Goal: Transaction & Acquisition: Book appointment/travel/reservation

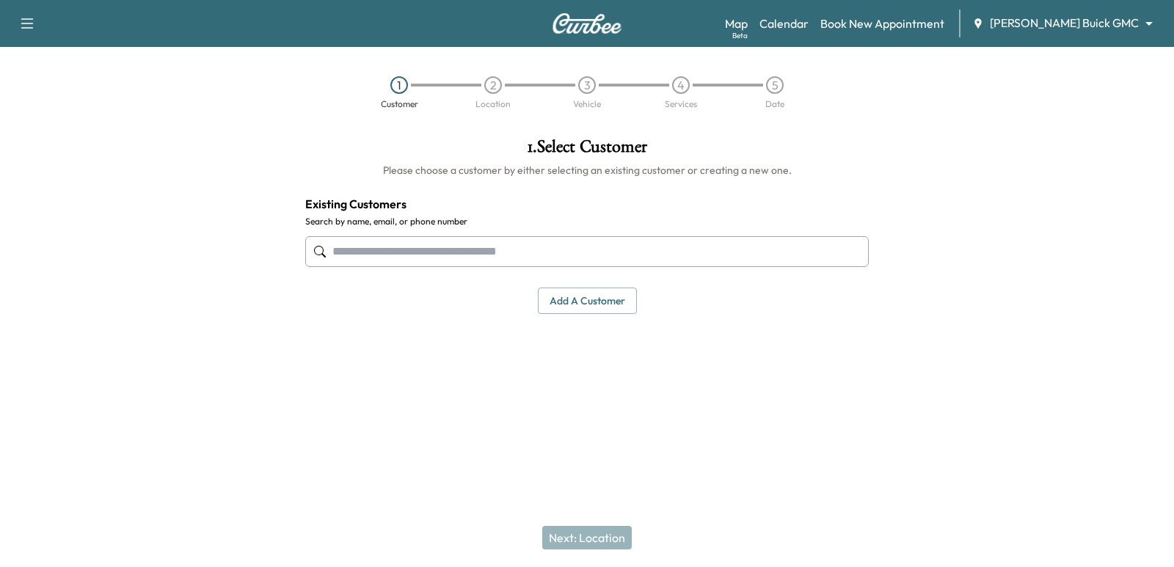
click at [473, 272] on div at bounding box center [587, 252] width 564 height 48
click at [763, 266] on input "text" at bounding box center [587, 251] width 564 height 31
click at [1139, 16] on body "Support Log Out Map Beta Calendar Book New Appointment [PERSON_NAME] Buick GMC …" at bounding box center [587, 283] width 1174 height 567
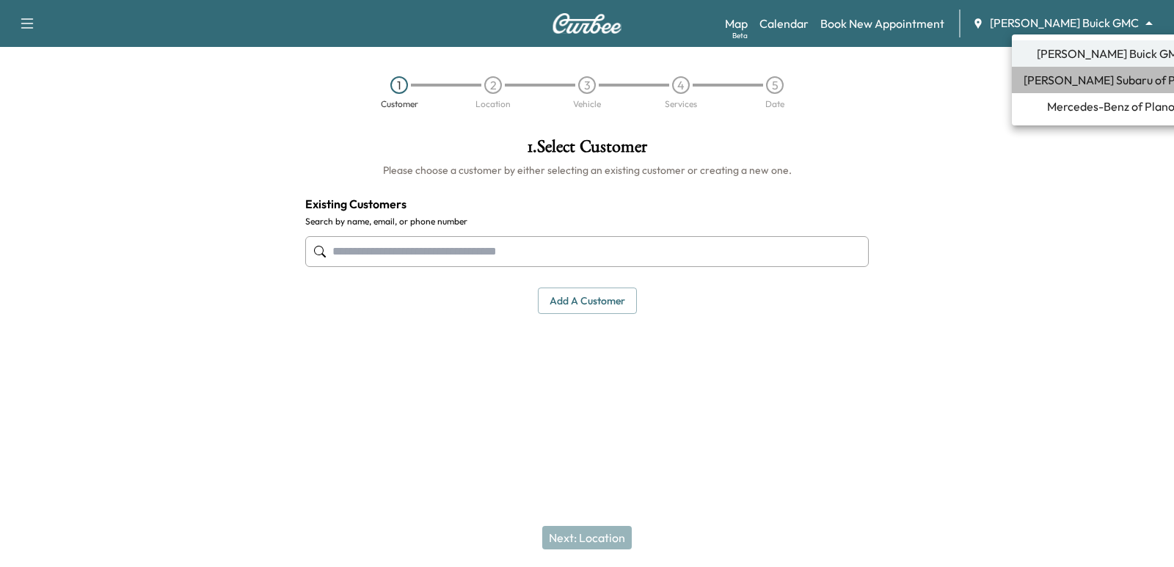
click at [1096, 79] on span "[PERSON_NAME] Subaru of Plano" at bounding box center [1111, 80] width 175 height 18
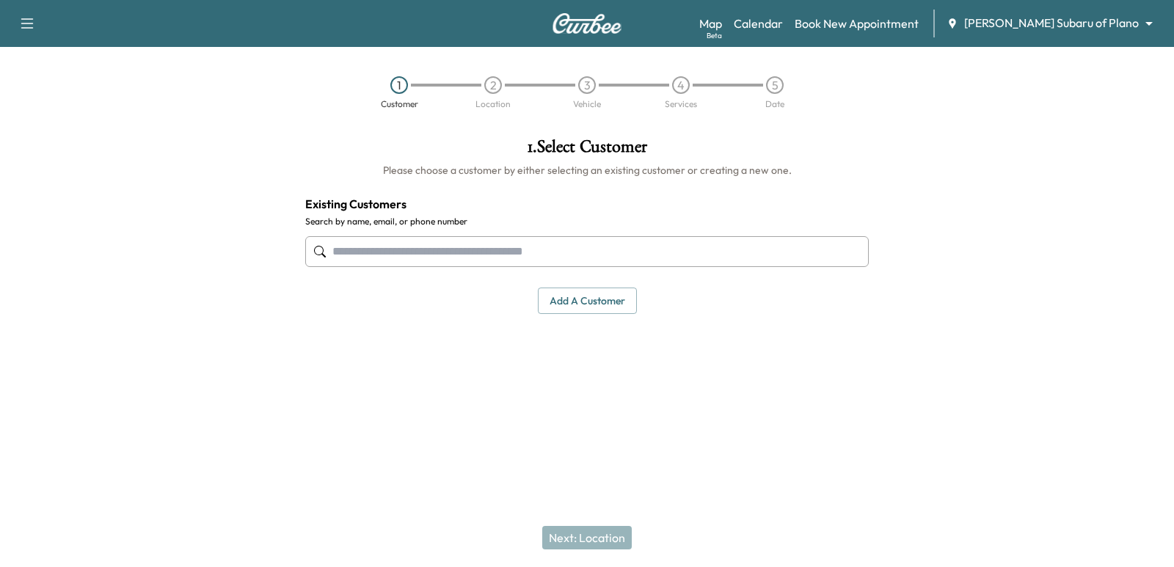
click at [716, 256] on input "text" at bounding box center [587, 251] width 564 height 31
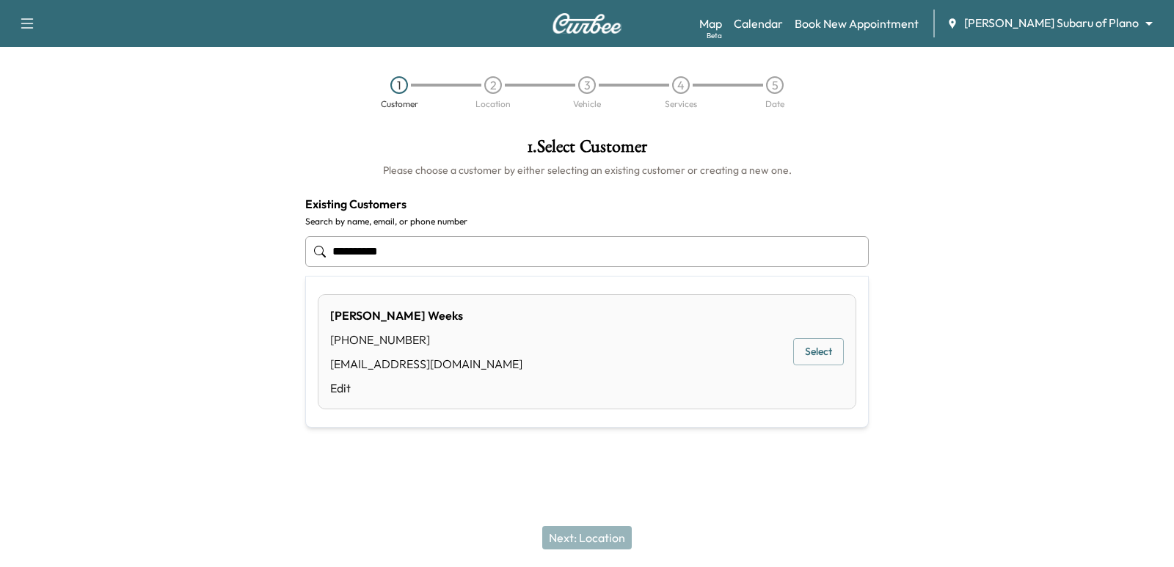
type input "**********"
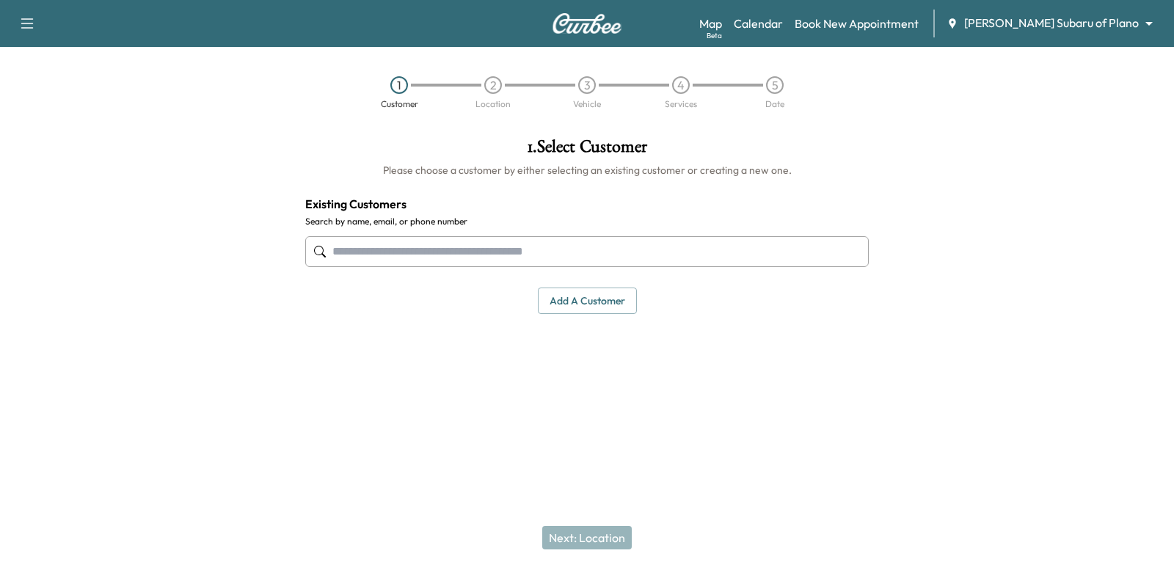
click at [587, 253] on input "text" at bounding box center [587, 251] width 564 height 31
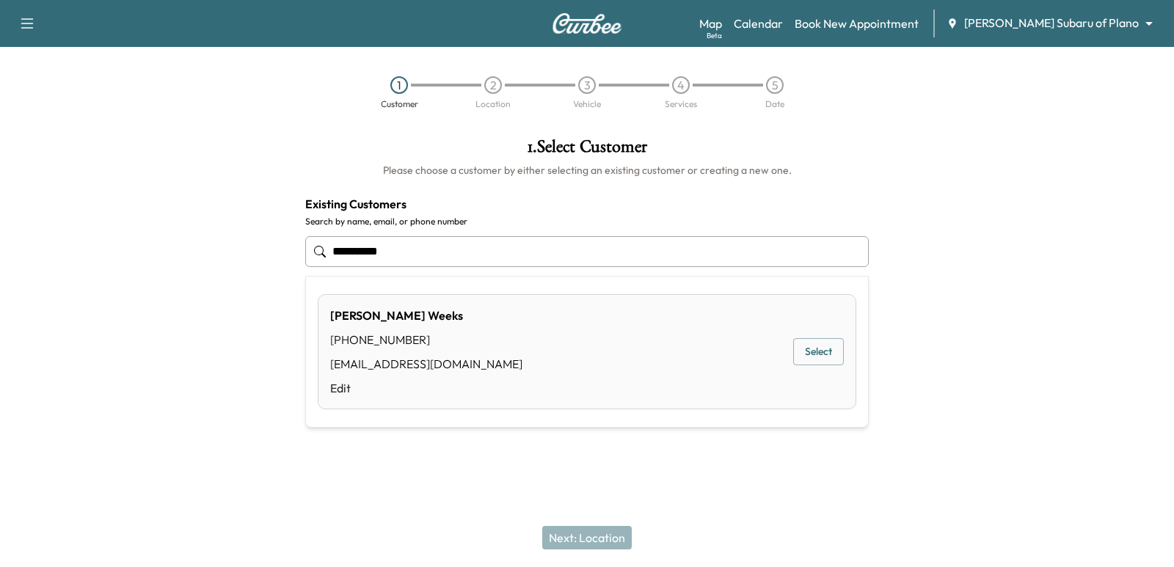
click at [803, 357] on button "Select" at bounding box center [818, 351] width 51 height 27
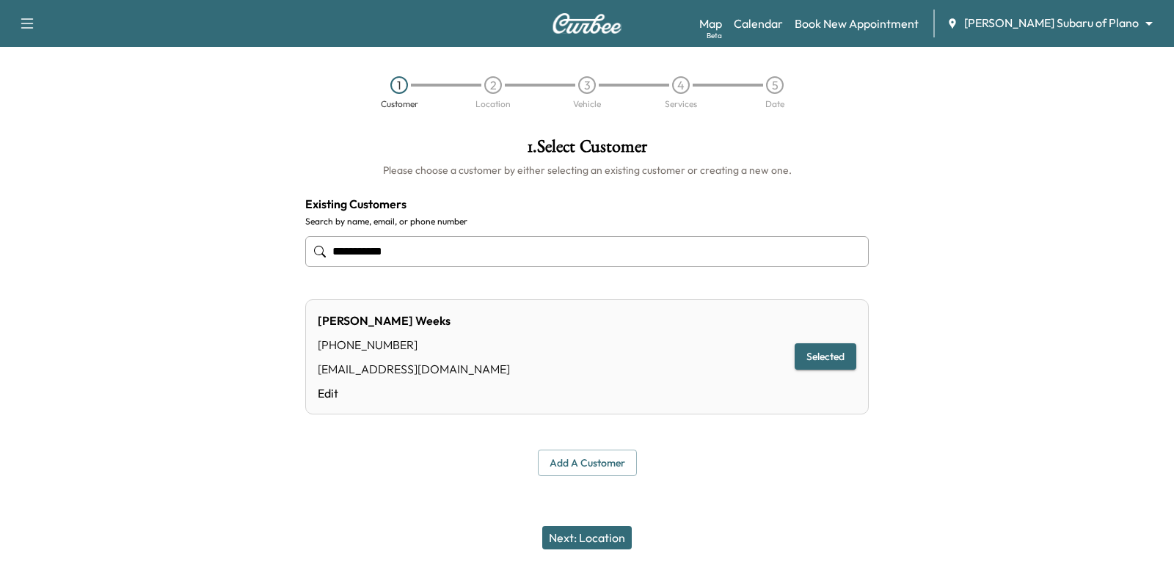
type input "**********"
click at [618, 550] on div "Next: Location" at bounding box center [587, 538] width 1174 height 59
click at [609, 534] on button "Next: Location" at bounding box center [587, 537] width 90 height 23
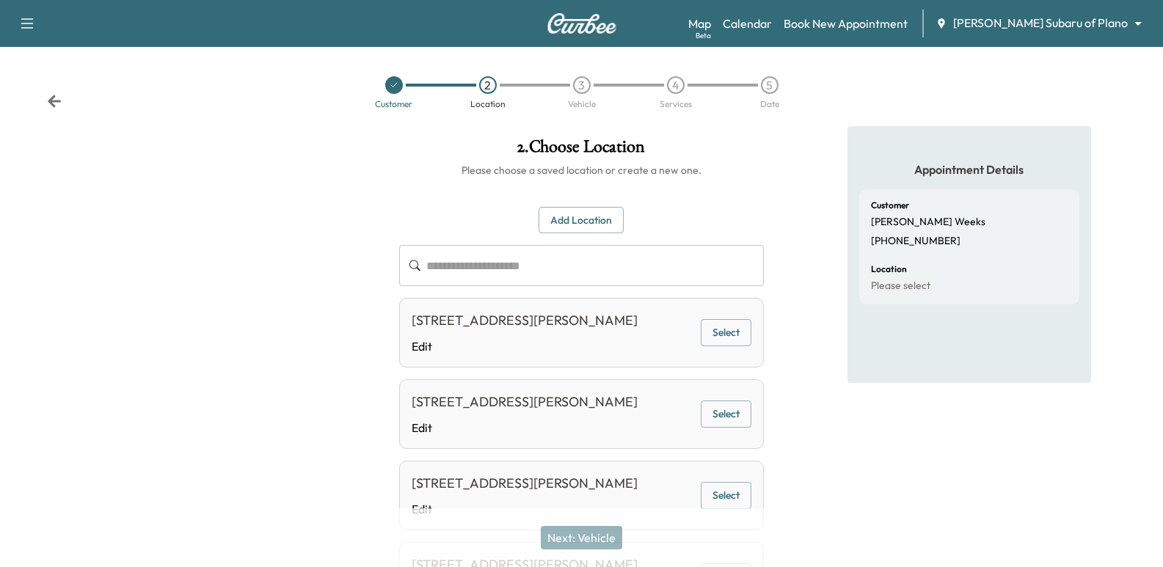
click at [736, 332] on button "Select" at bounding box center [726, 332] width 51 height 27
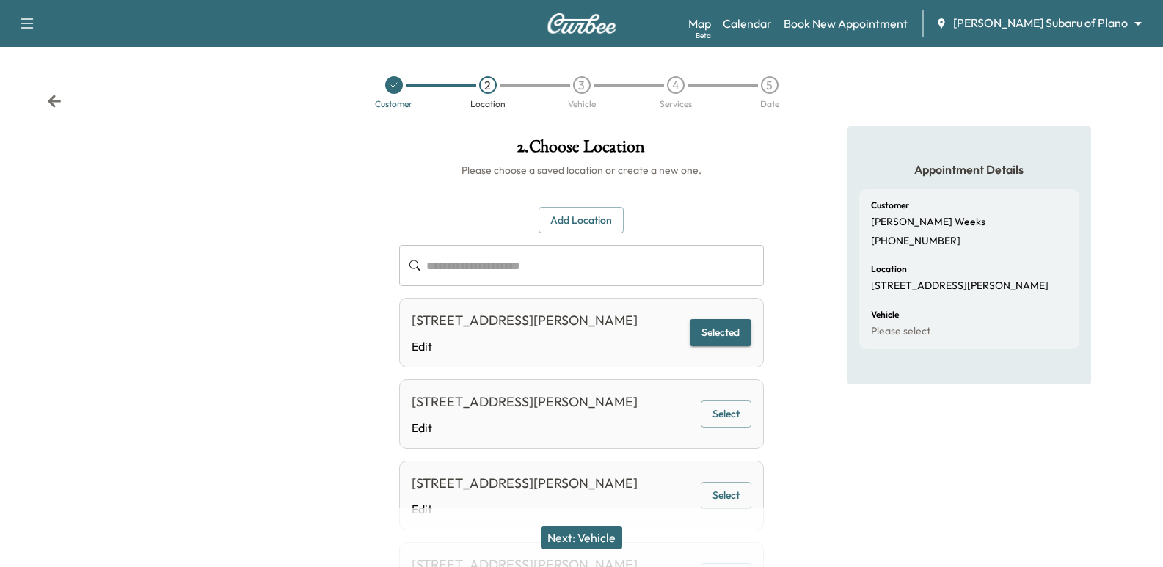
click at [610, 537] on button "Next: Vehicle" at bounding box center [581, 537] width 81 height 23
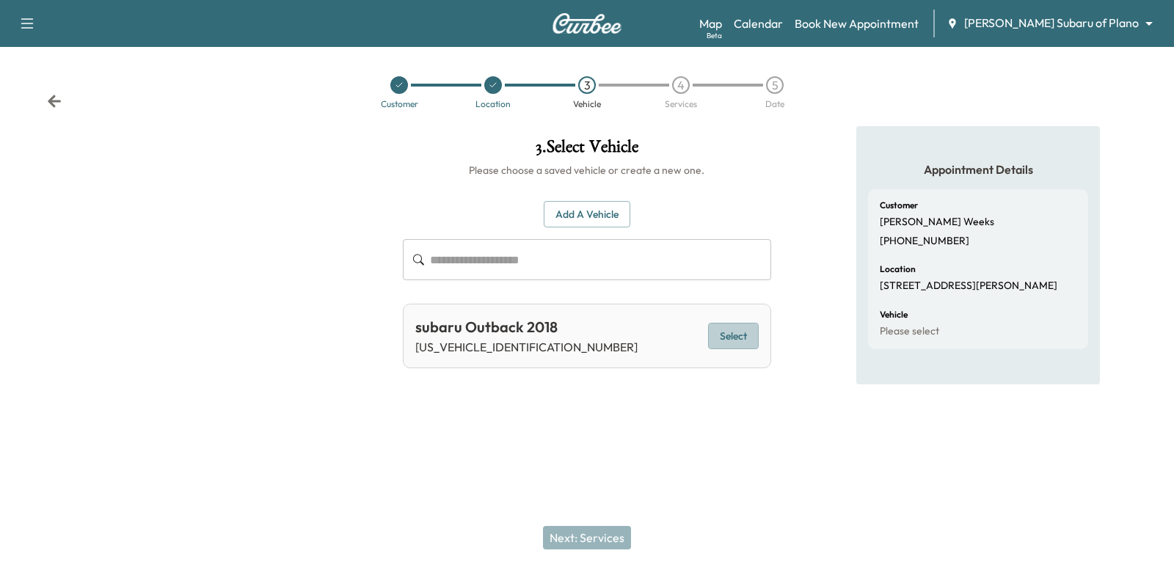
click at [749, 336] on button "Select" at bounding box center [733, 336] width 51 height 27
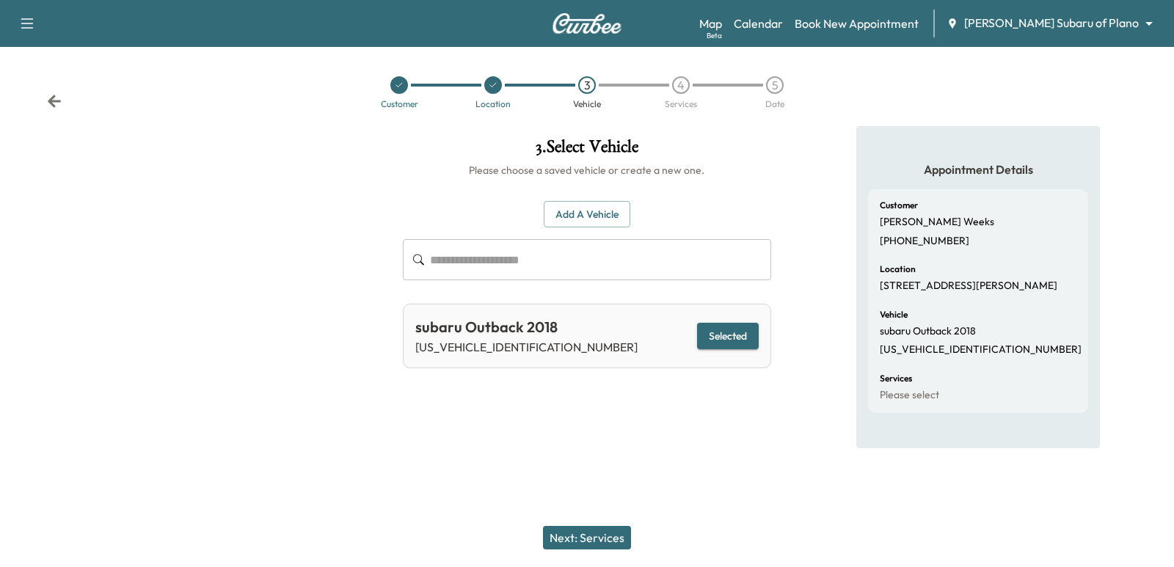
click at [618, 539] on button "Next: Services" at bounding box center [587, 537] width 88 height 23
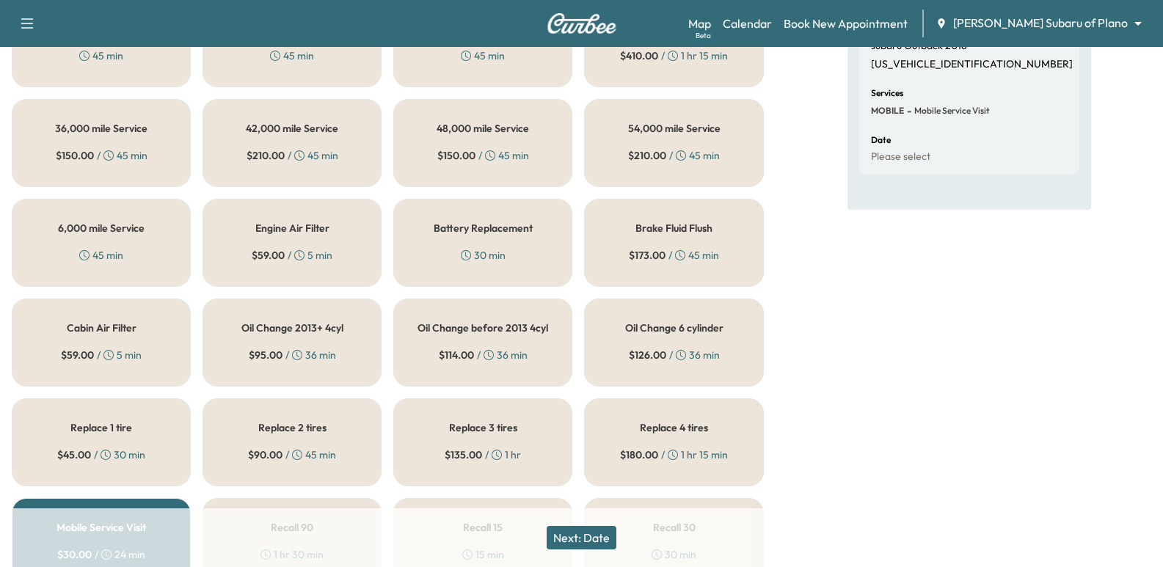
scroll to position [269, 0]
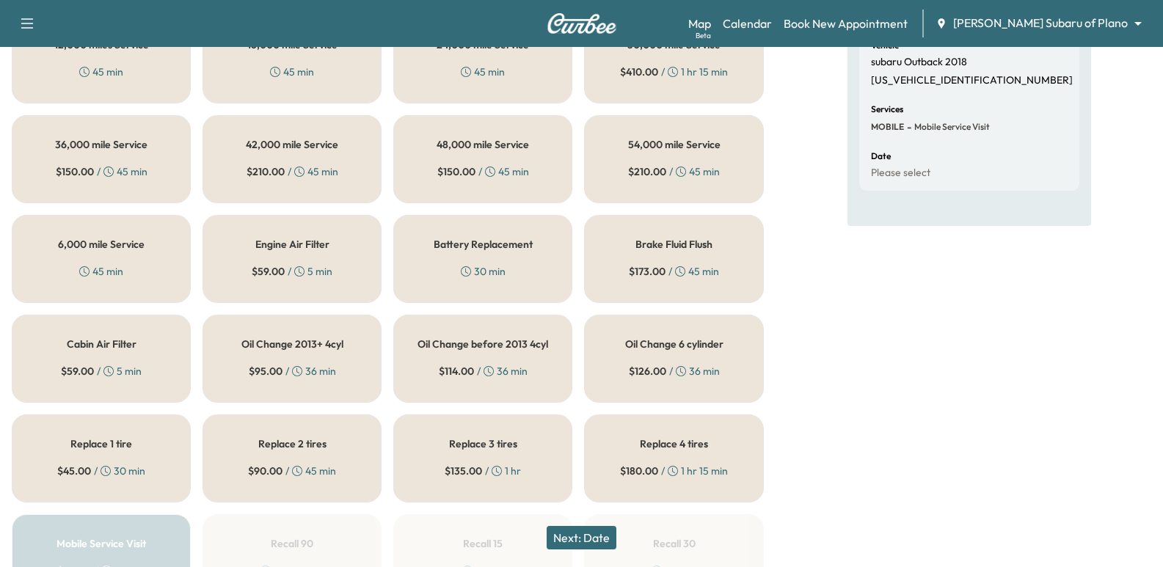
click at [856, 299] on div "Appointment Details Customer [PERSON_NAME] [PHONE_NUMBER] Location [STREET_ADDR…" at bounding box center [970, 335] width 244 height 957
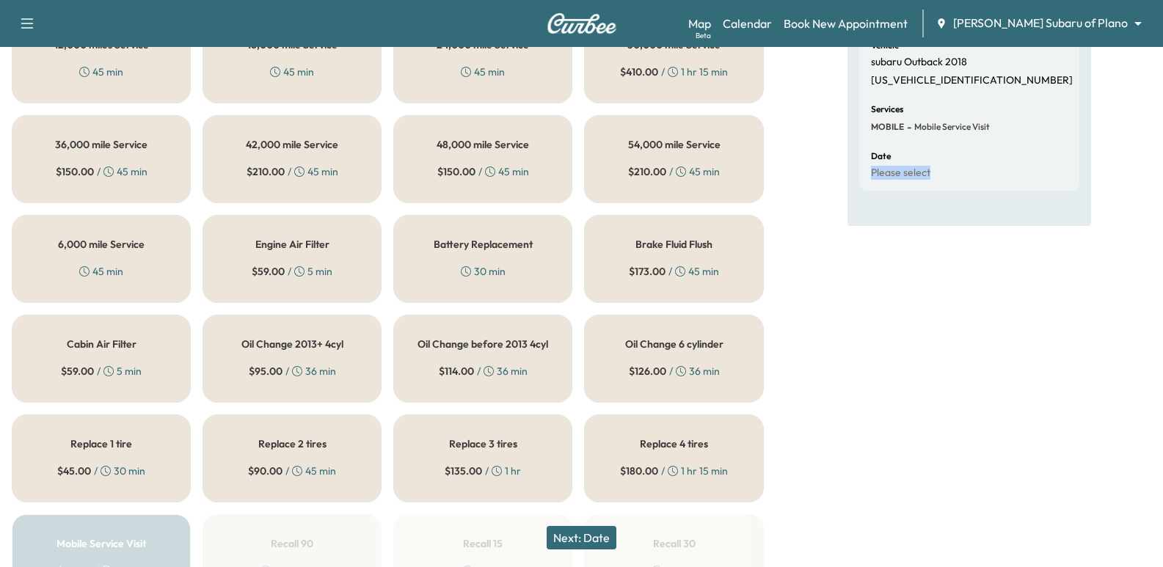
click at [860, 344] on div "Appointment Details Customer [PERSON_NAME] [PHONE_NUMBER] Location [STREET_ADDR…" at bounding box center [970, 335] width 244 height 957
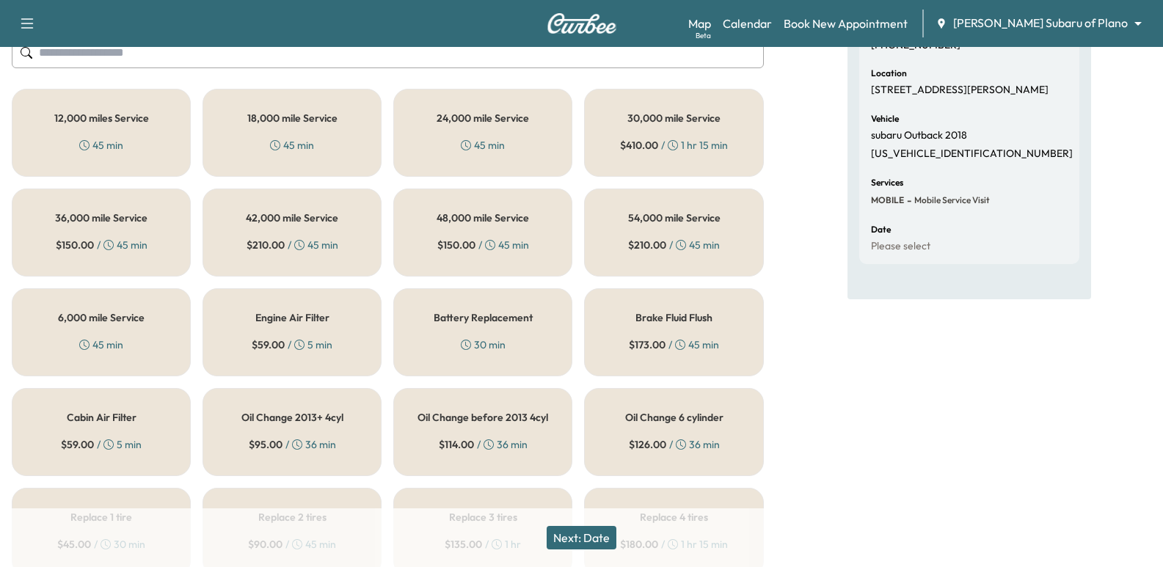
scroll to position [123, 0]
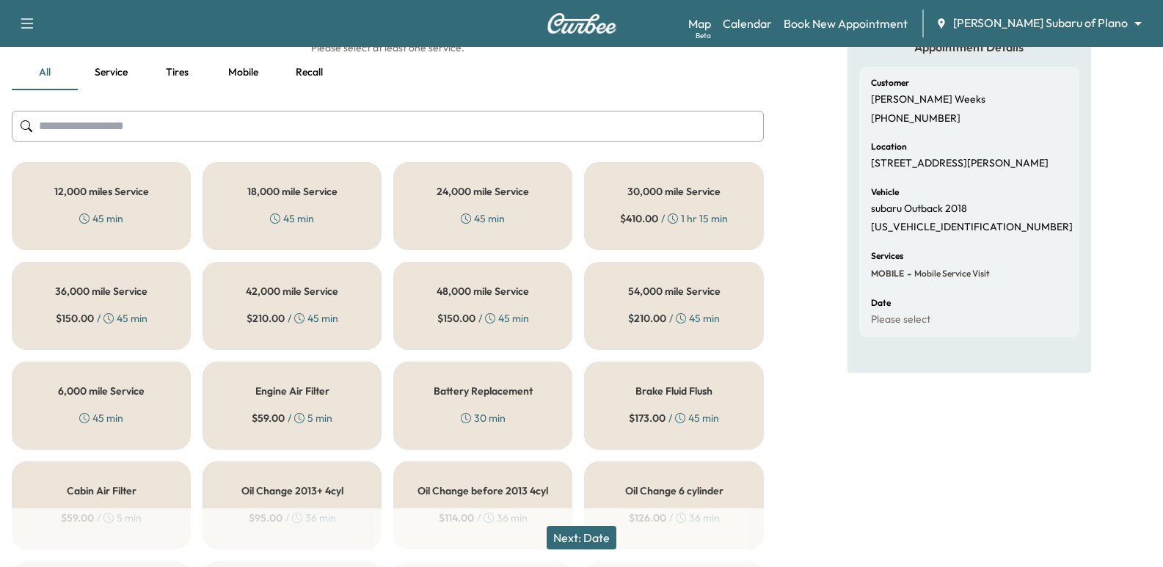
click at [135, 83] on button "Service" at bounding box center [111, 72] width 66 height 35
click at [197, 68] on button "Tires" at bounding box center [177, 72] width 66 height 35
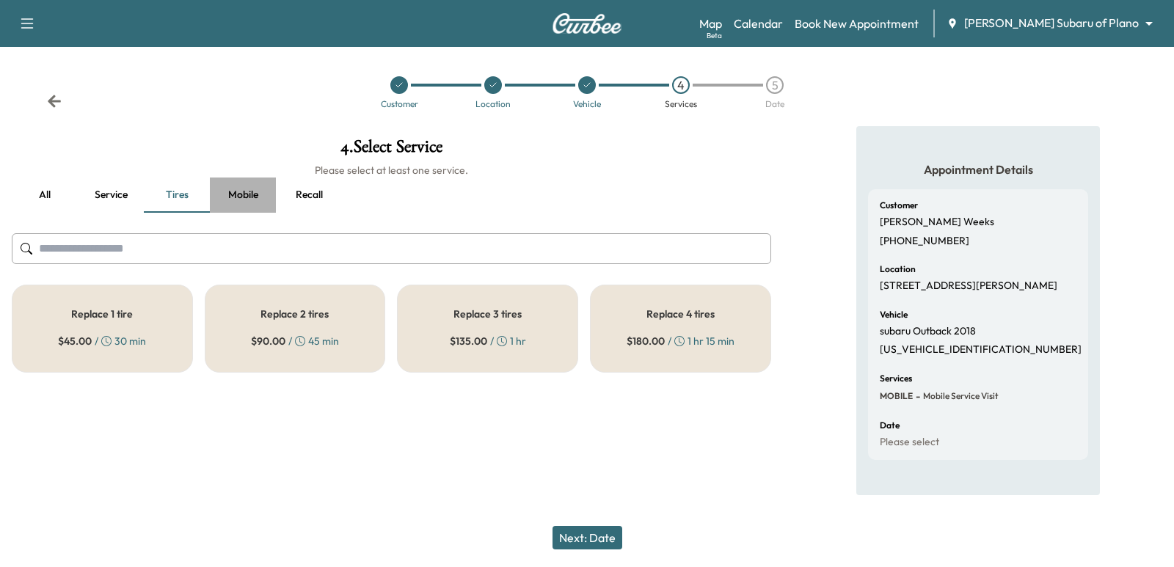
click at [265, 199] on button "Mobile" at bounding box center [243, 195] width 66 height 35
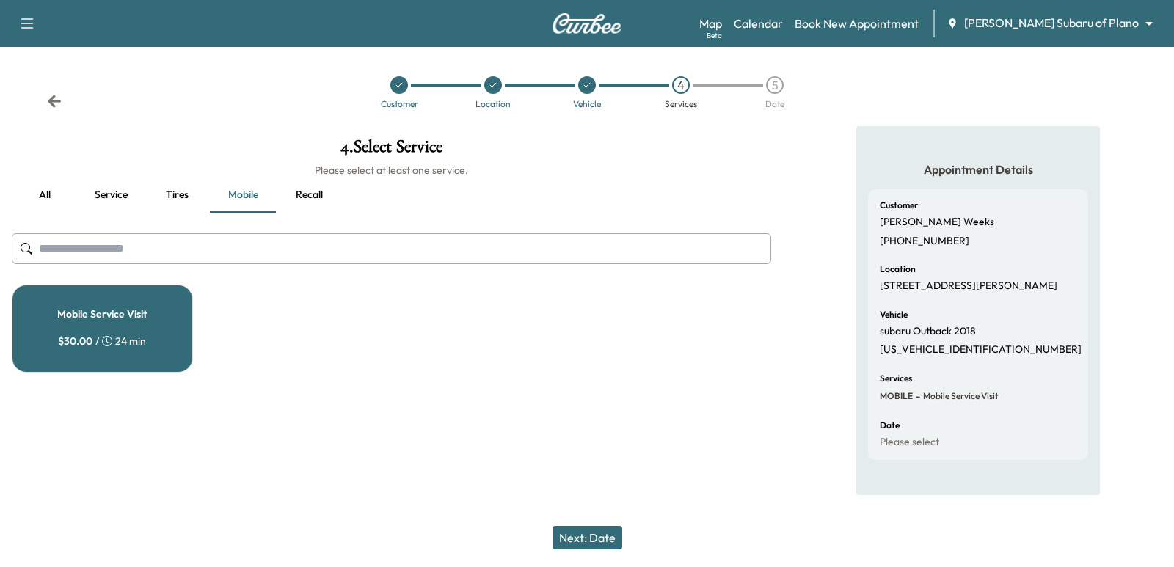
click at [297, 198] on button "Recall" at bounding box center [309, 195] width 66 height 35
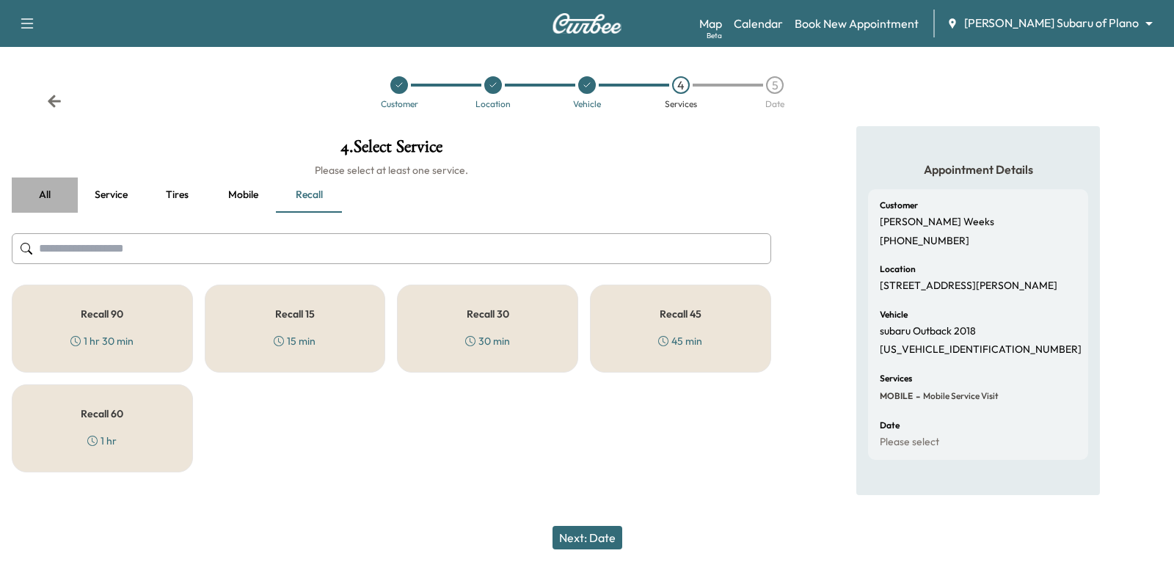
click at [36, 193] on button "all" at bounding box center [45, 195] width 66 height 35
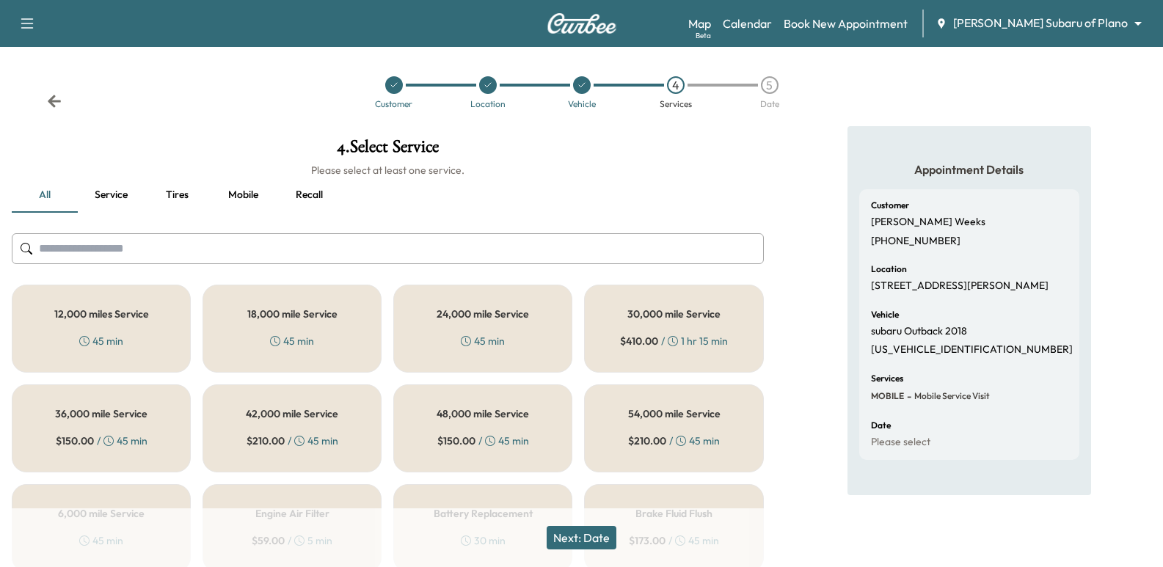
click at [154, 261] on input "text" at bounding box center [388, 248] width 752 height 31
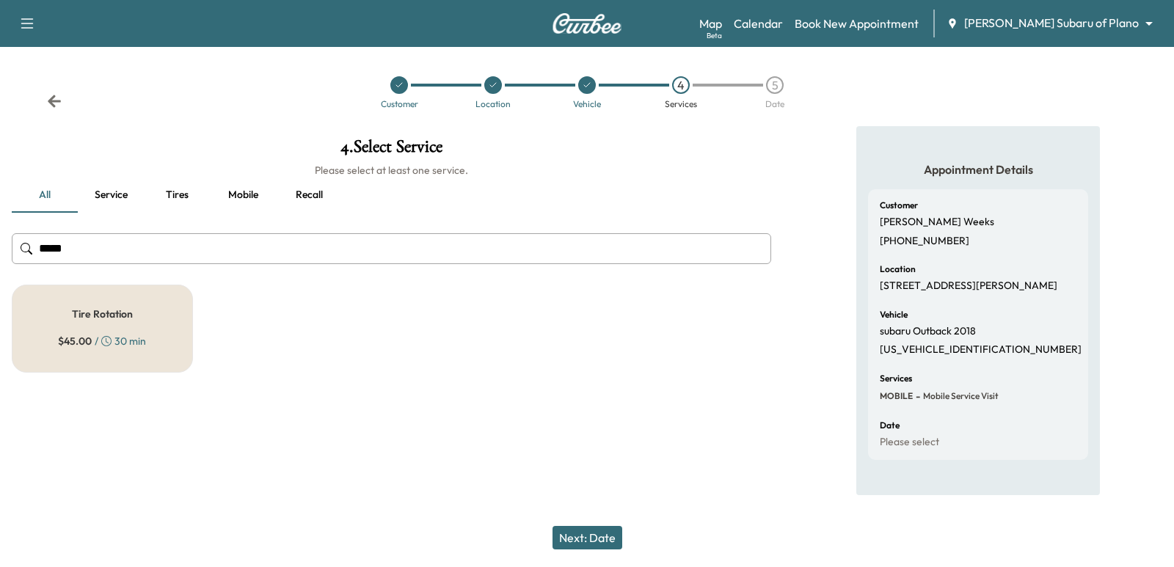
type input "*****"
click at [143, 330] on div "Tire Rotation $ 45.00 / 30 min" at bounding box center [102, 329] width 181 height 88
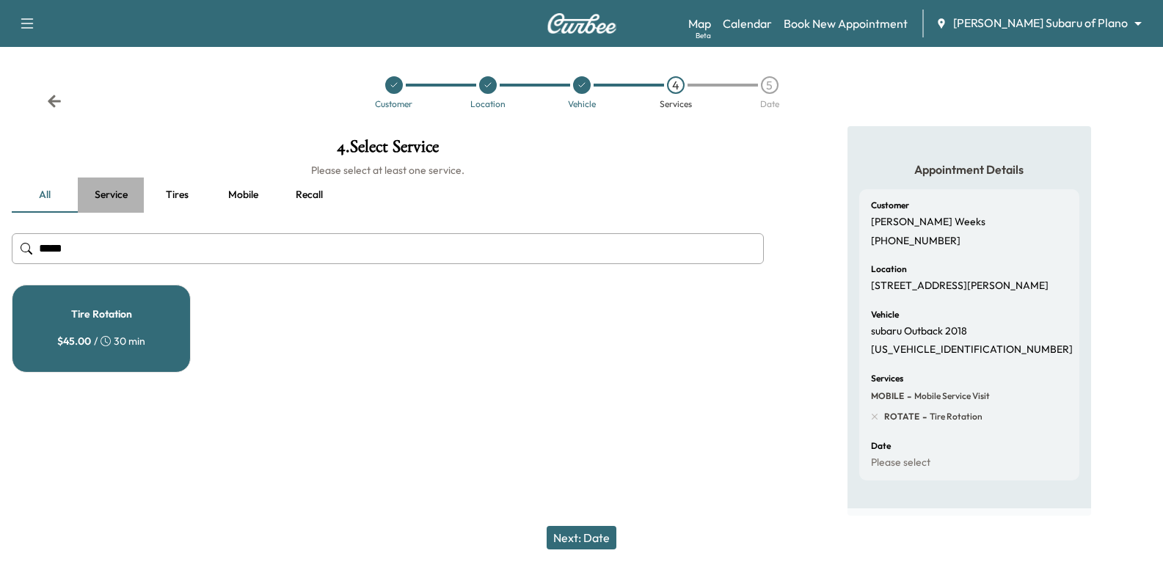
click at [115, 190] on button "Service" at bounding box center [111, 195] width 66 height 35
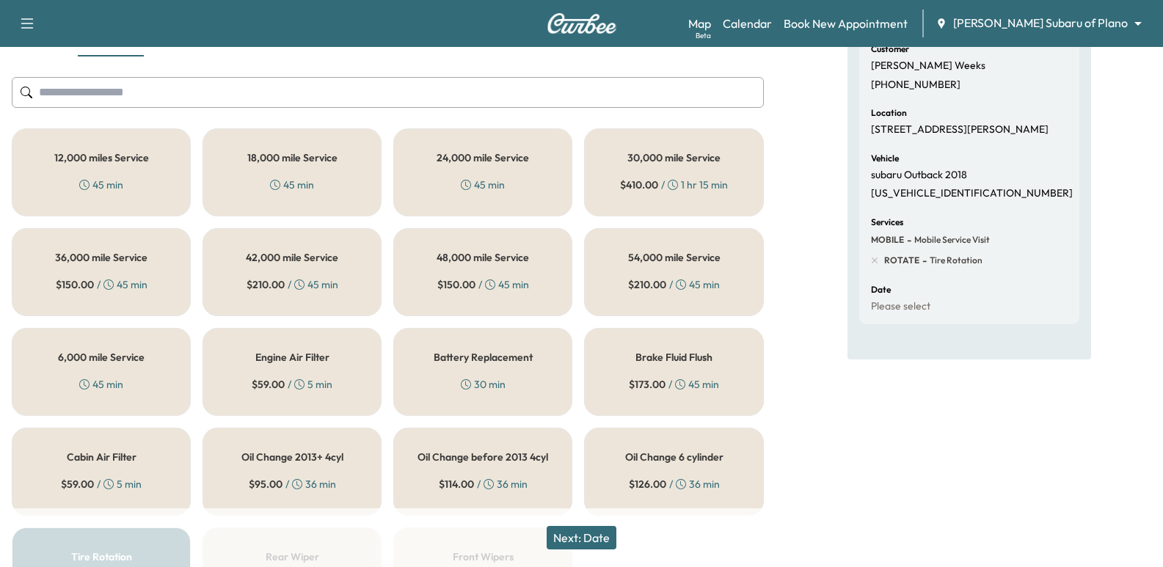
scroll to position [220, 0]
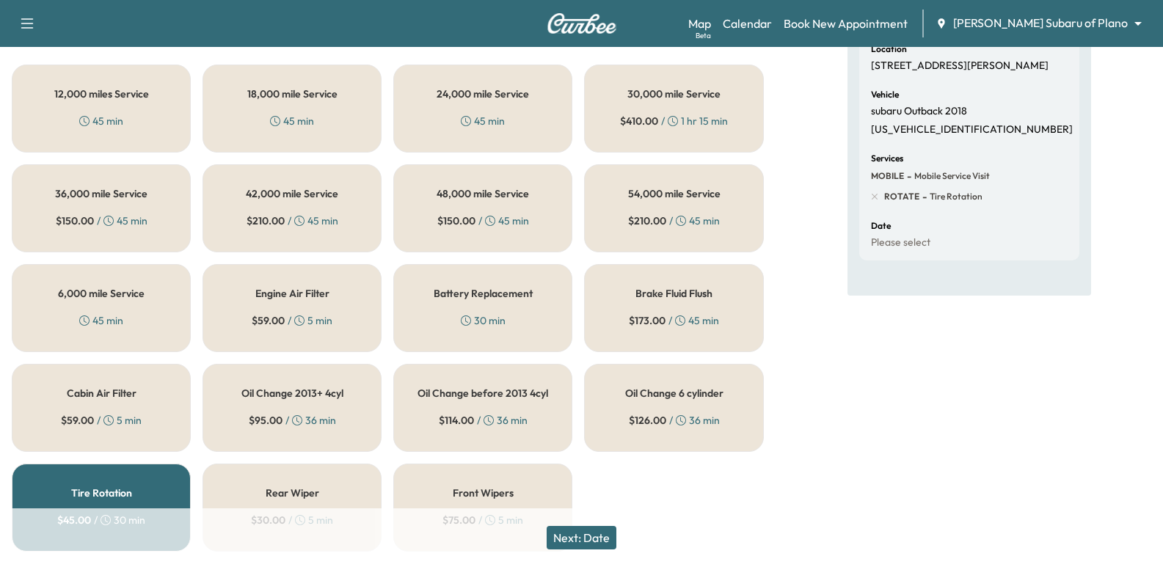
click at [338, 321] on div "Engine Air Filter $ 59.00 / 5 min" at bounding box center [292, 308] width 179 height 88
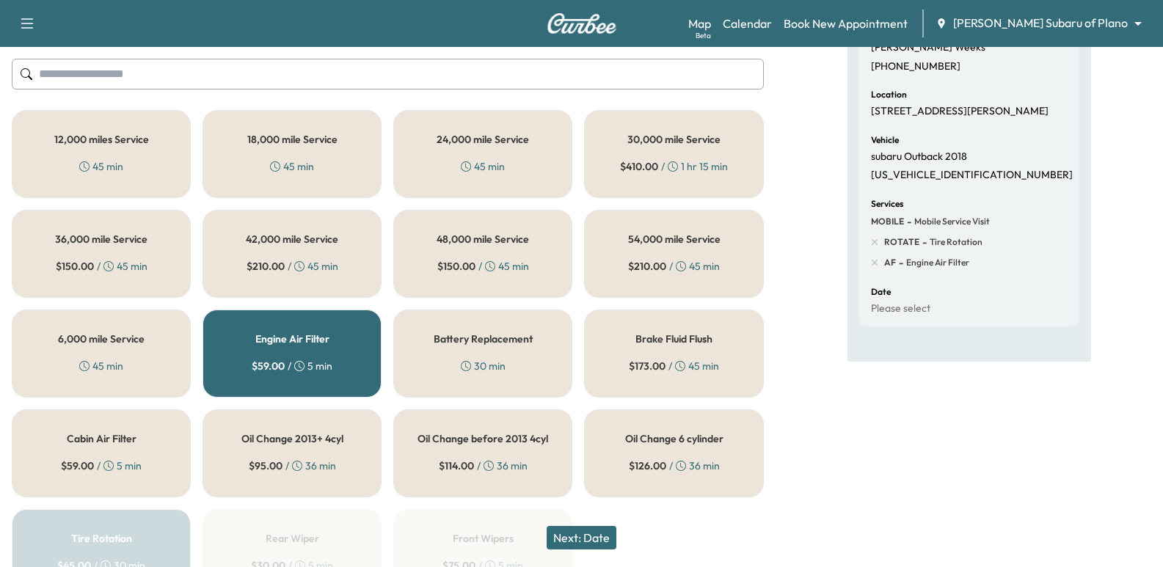
scroll to position [263, 0]
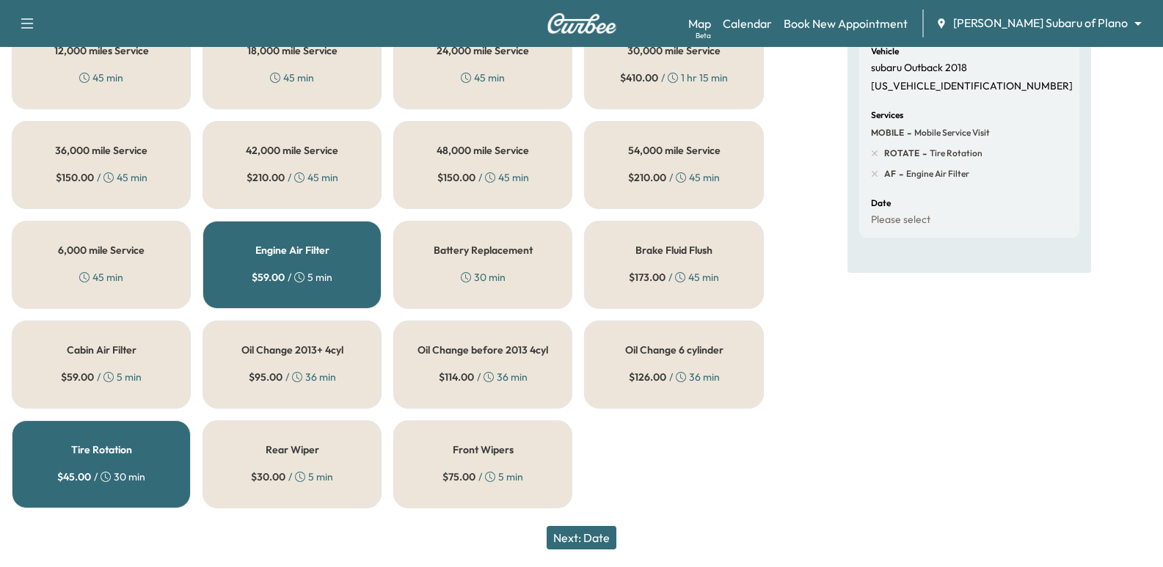
click at [462, 371] on span "$ 114.00" at bounding box center [456, 377] width 35 height 15
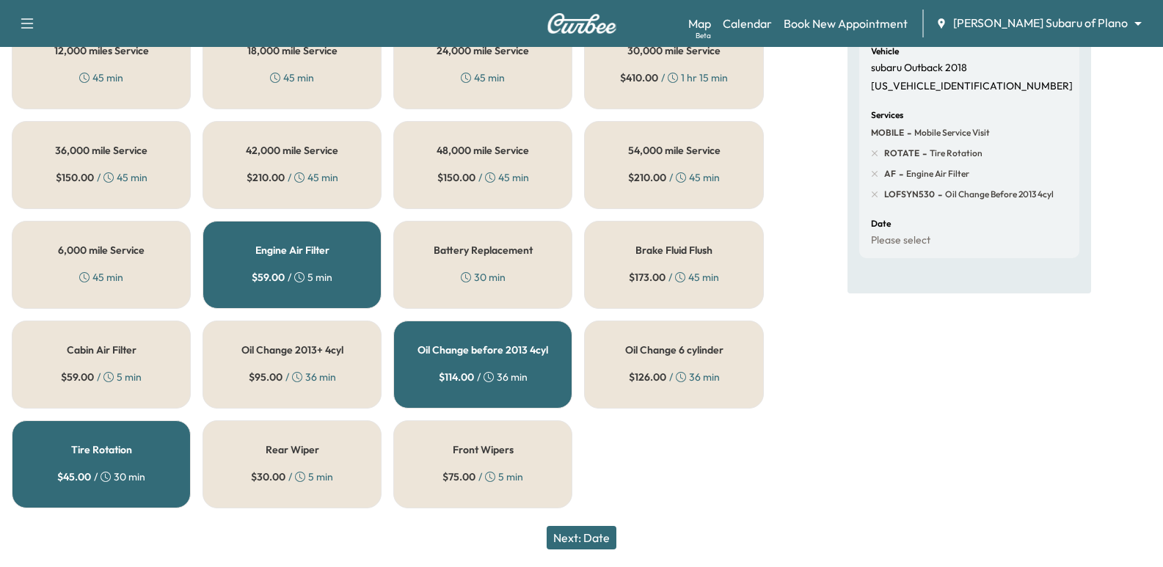
click at [153, 348] on div "Cabin Air Filter $ 59.00 / 5 min" at bounding box center [101, 365] width 179 height 88
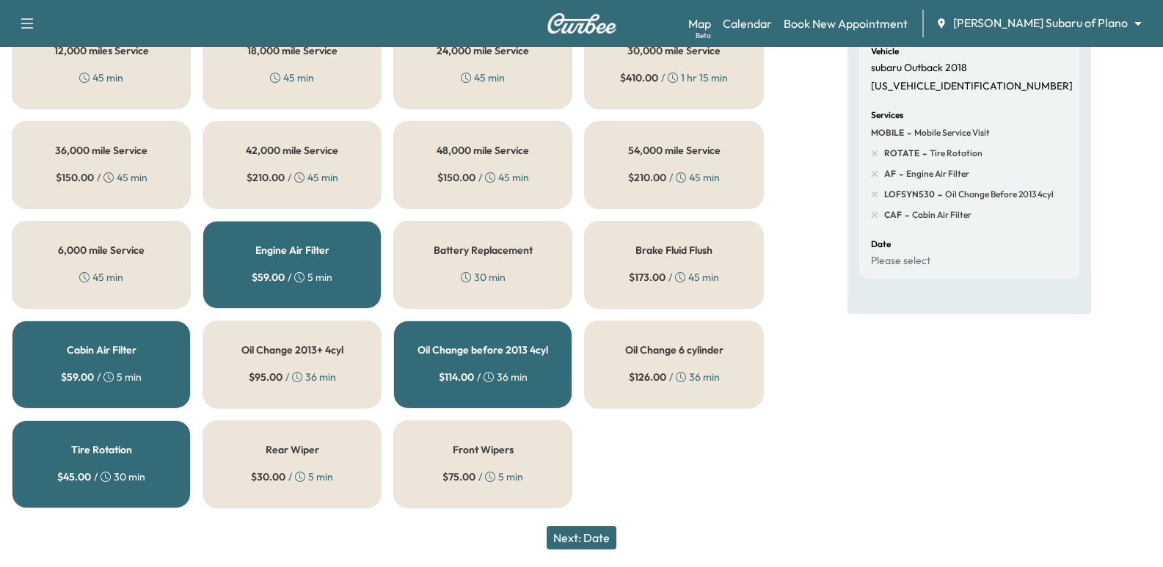
click at [620, 468] on div "12,000 miles Service 45 min 18,000 mile Service 45 min 24,000 mile Service 45 m…" at bounding box center [388, 264] width 752 height 487
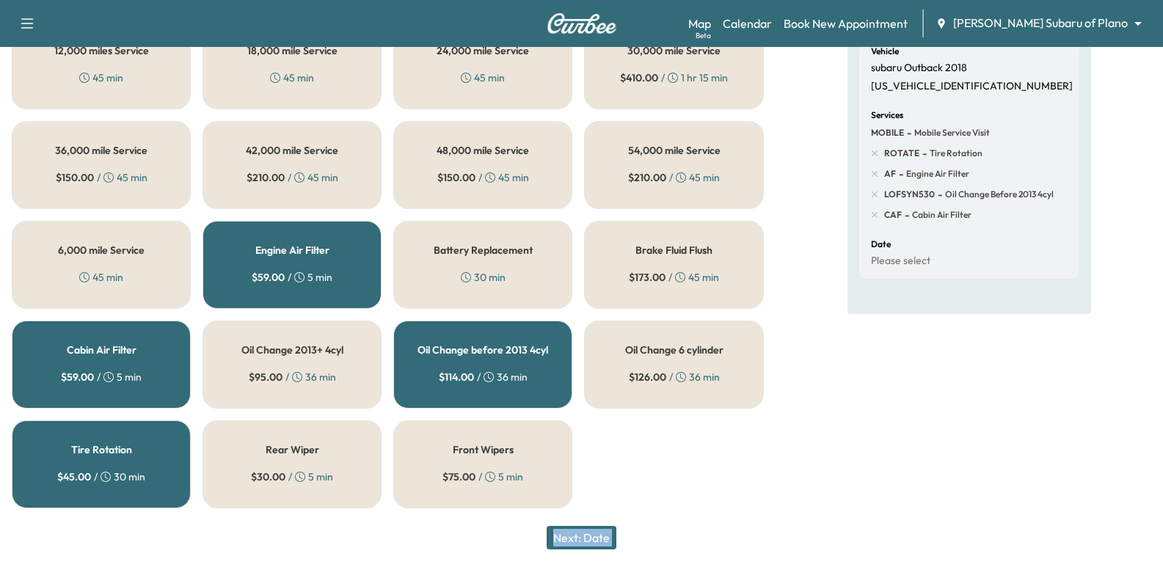
click at [620, 468] on div "12,000 miles Service 45 min 18,000 mile Service 45 min 24,000 mile Service 45 m…" at bounding box center [388, 264] width 752 height 487
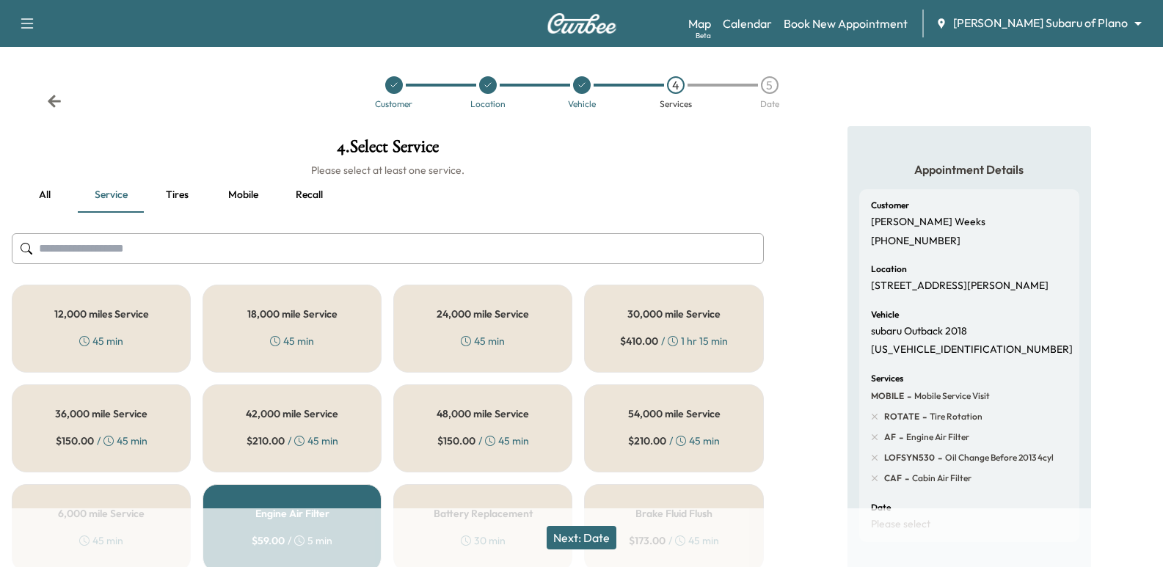
click at [601, 189] on div "all Service Tires Mobile Recall" at bounding box center [388, 195] width 752 height 35
click at [791, 161] on div "Appointment Details Customer [PERSON_NAME] [PHONE_NUMBER] Location [STREET_ADDR…" at bounding box center [970, 455] width 388 height 658
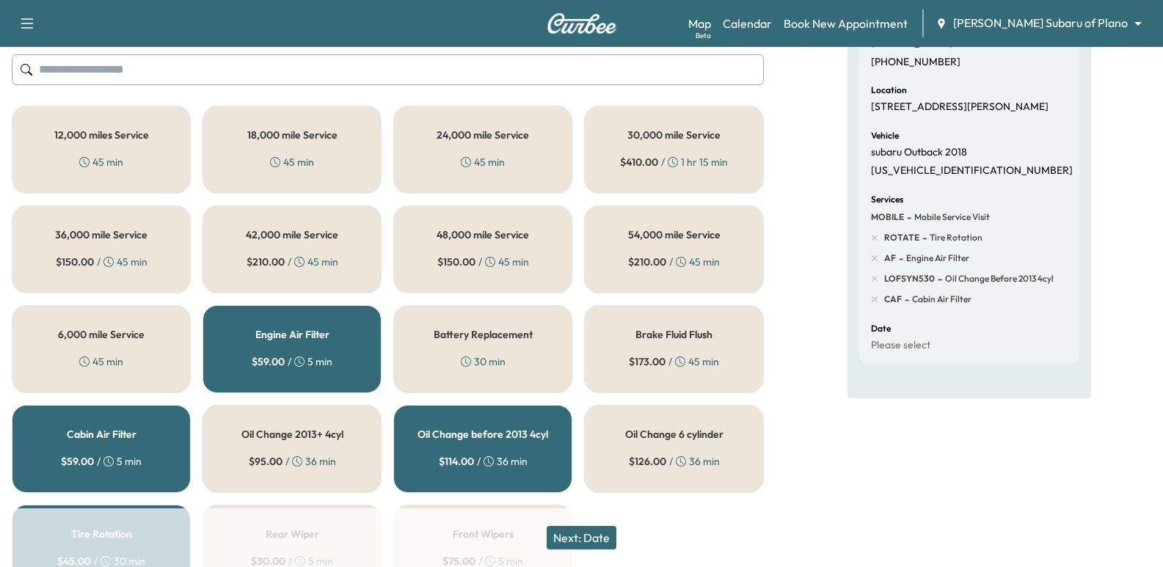
scroll to position [263, 0]
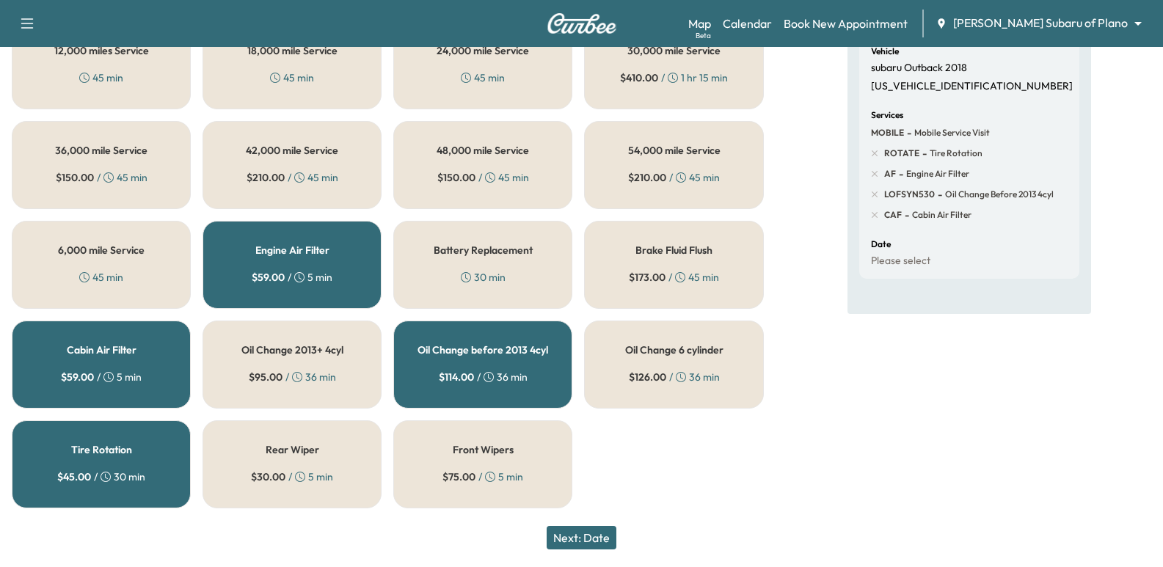
click at [595, 529] on button "Next: Date" at bounding box center [582, 537] width 70 height 23
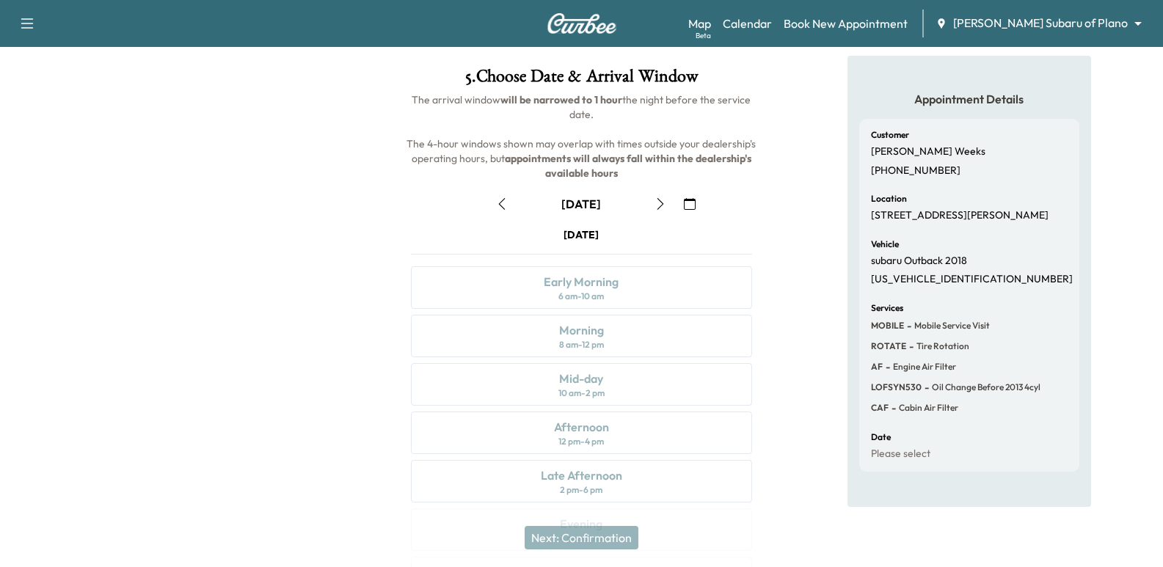
scroll to position [167, 0]
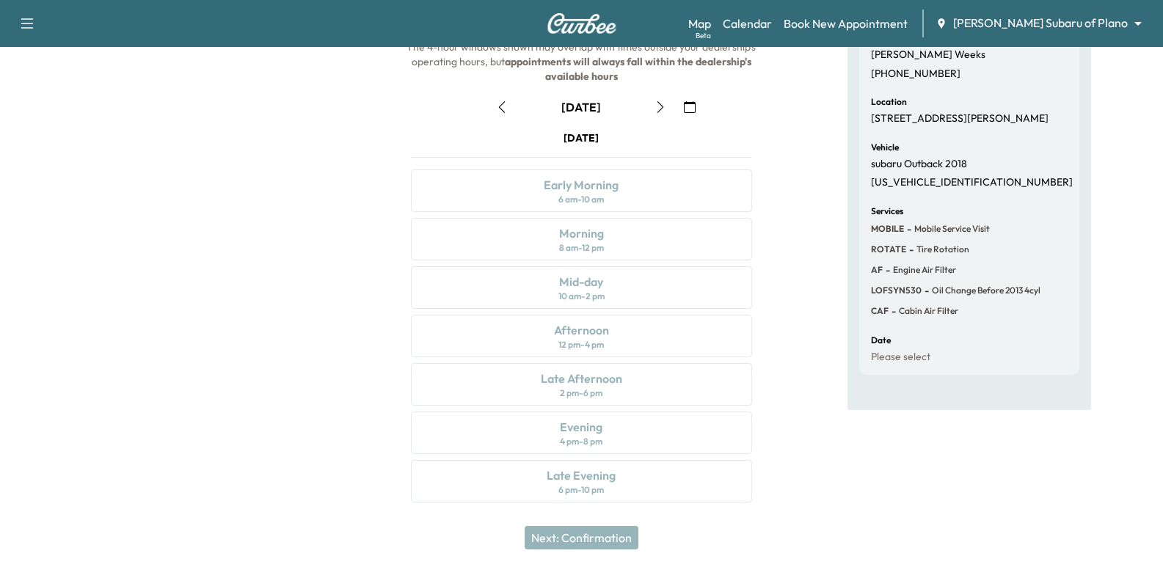
click at [655, 114] on button "button" at bounding box center [660, 106] width 25 height 23
click at [662, 98] on button "button" at bounding box center [660, 106] width 25 height 23
click at [655, 111] on icon "button" at bounding box center [661, 107] width 12 height 12
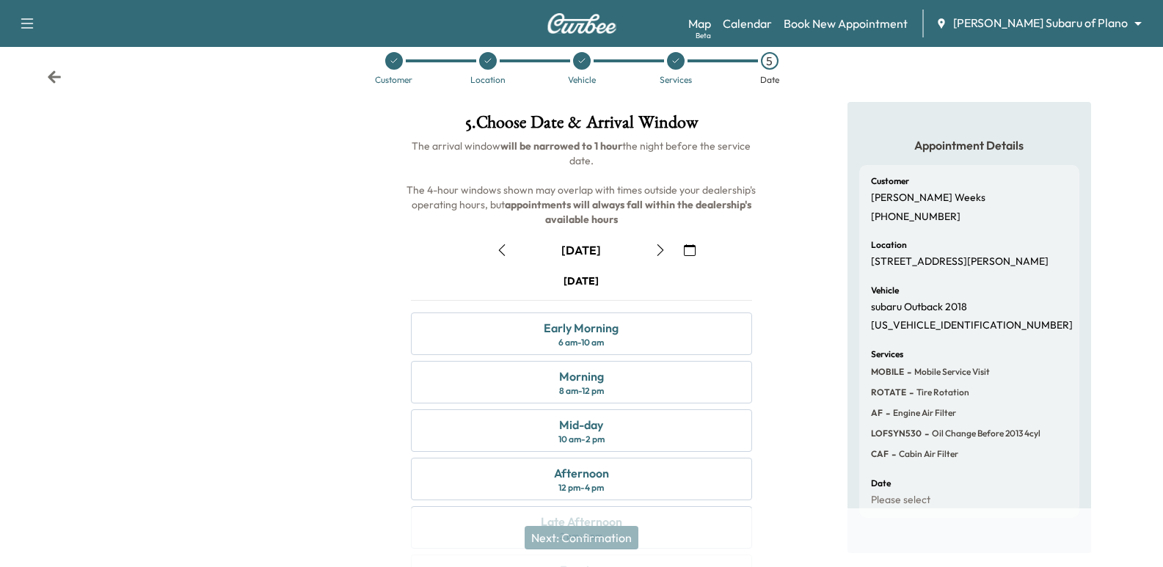
click at [266, 245] on div at bounding box center [194, 382] width 388 height 561
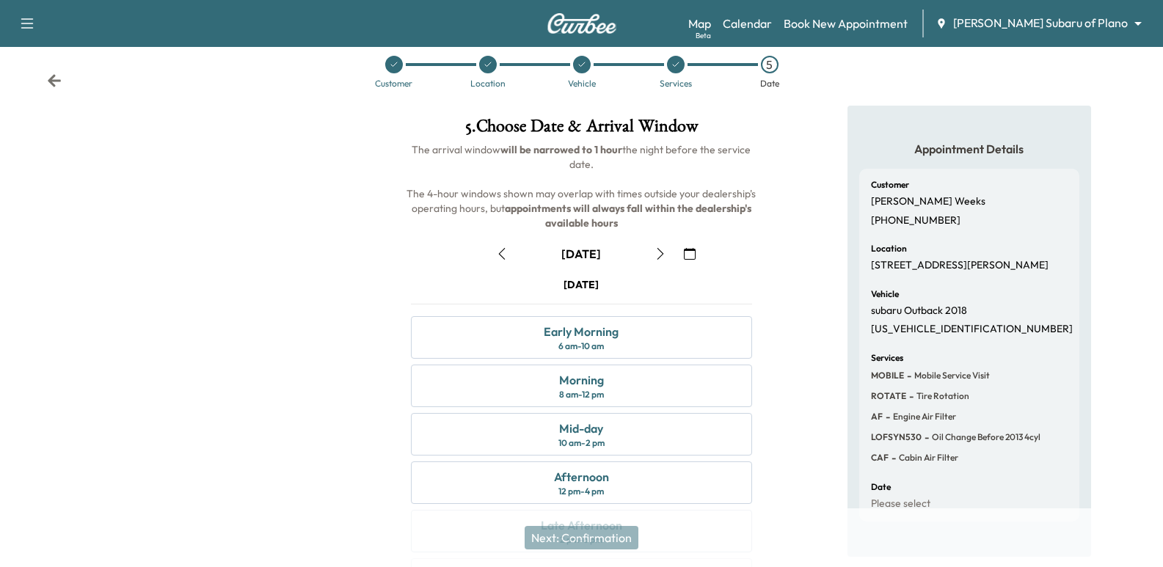
click at [266, 245] on div at bounding box center [194, 386] width 388 height 561
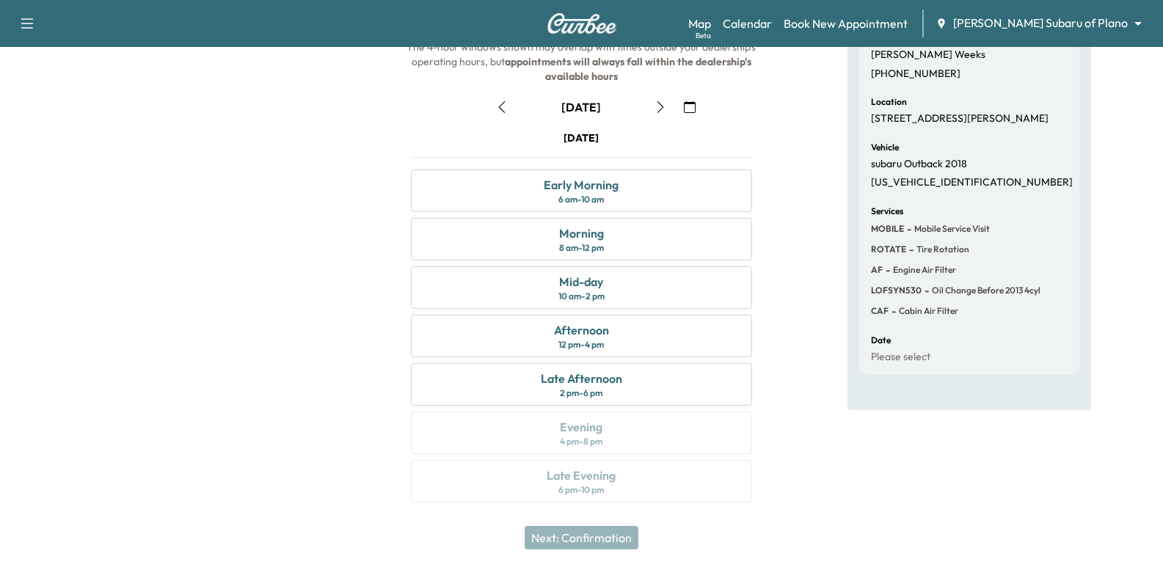
click at [319, 183] on div at bounding box center [194, 239] width 388 height 561
click at [308, 150] on div at bounding box center [194, 239] width 388 height 561
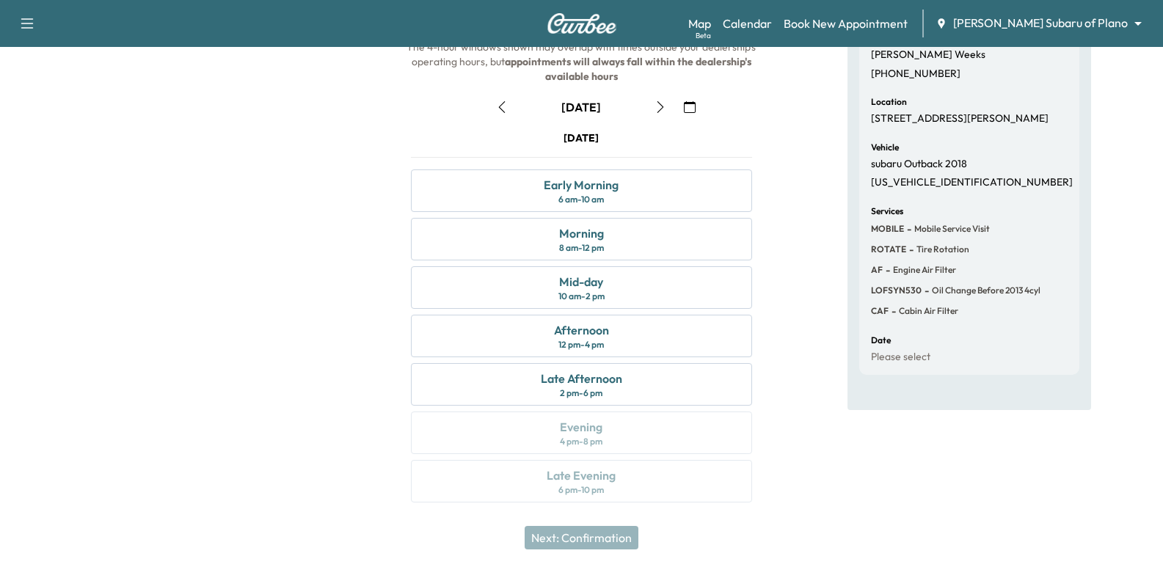
click at [308, 150] on div at bounding box center [194, 239] width 388 height 561
click at [801, 274] on div "Appointment Details Customer [PERSON_NAME] [PHONE_NUMBER] Location [STREET_ADDR…" at bounding box center [970, 239] width 388 height 561
click at [501, 250] on div "Morning 8 am - 12 pm" at bounding box center [581, 239] width 341 height 43
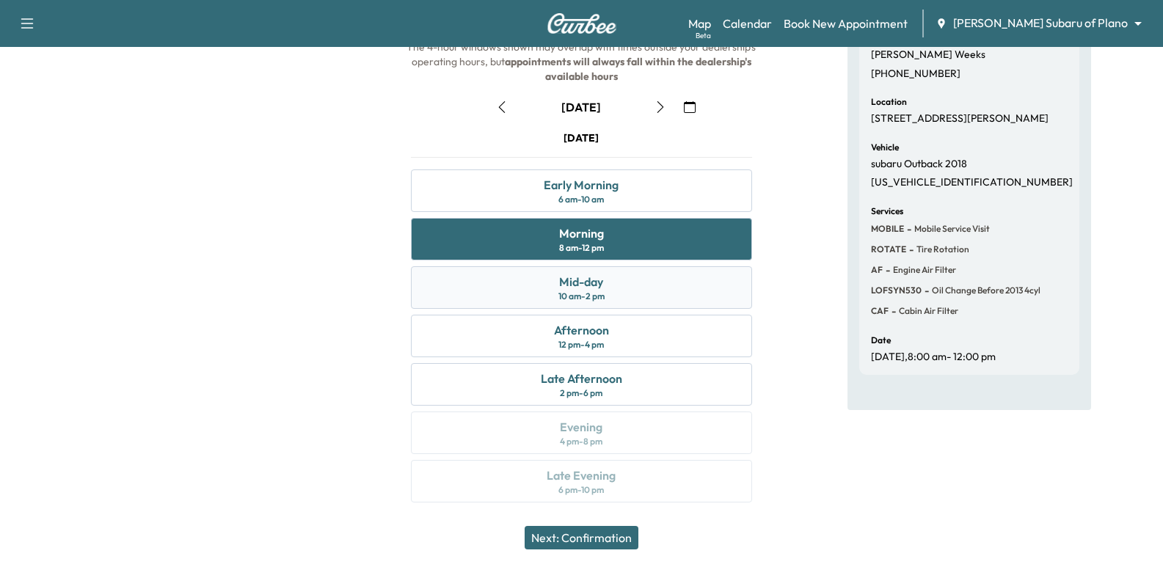
click at [550, 291] on div "Mid-day 10 am - 2 pm" at bounding box center [581, 287] width 341 height 43
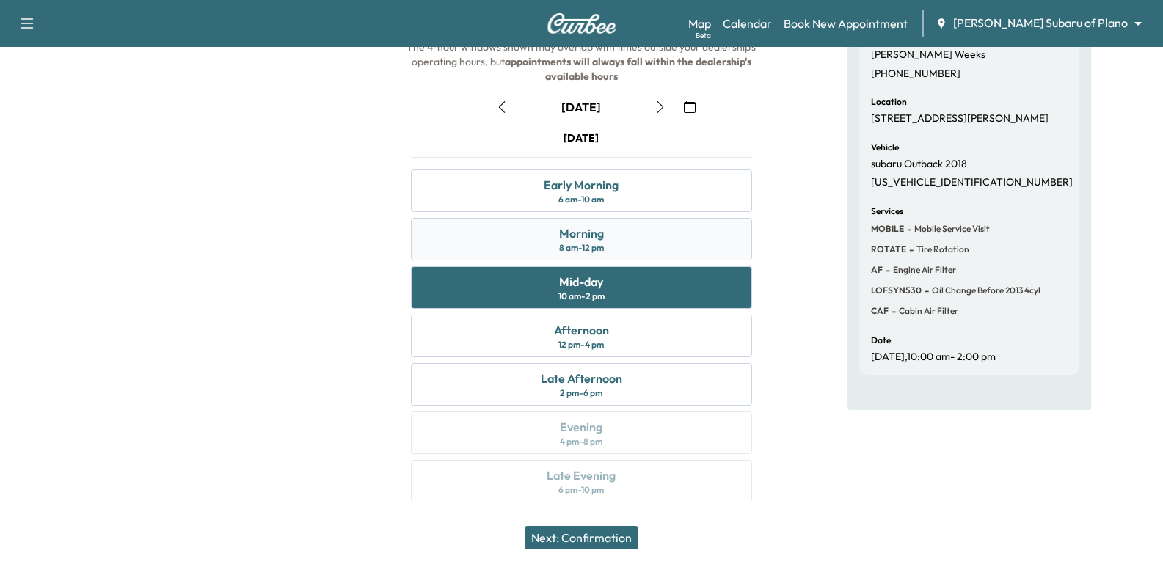
click at [560, 244] on div "8 am - 12 pm" at bounding box center [581, 248] width 45 height 12
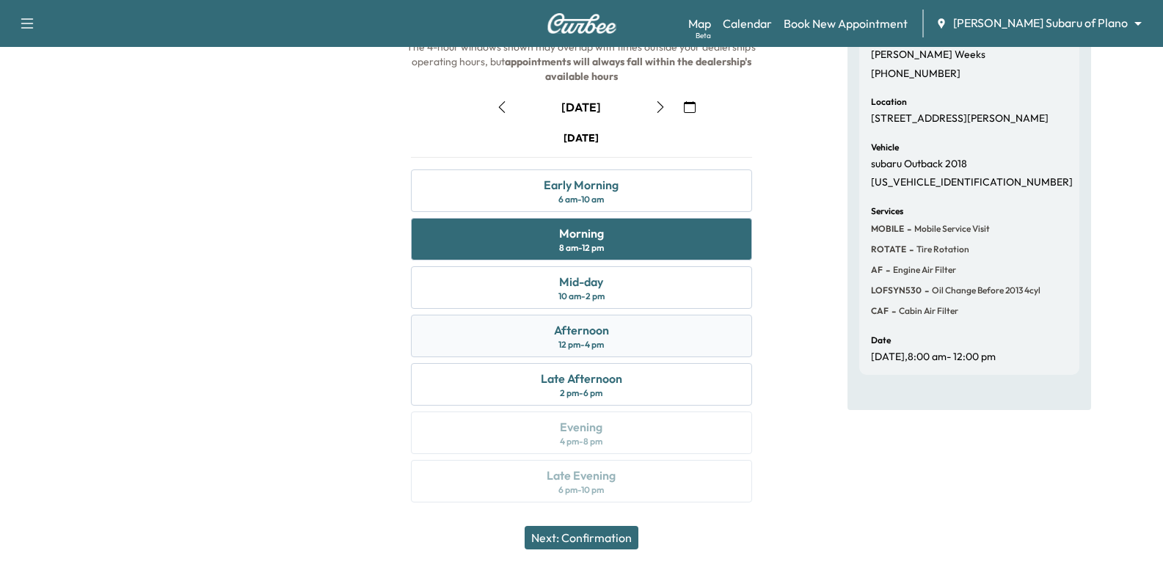
click at [536, 344] on div "Afternoon 12 pm - 4 pm" at bounding box center [581, 336] width 341 height 43
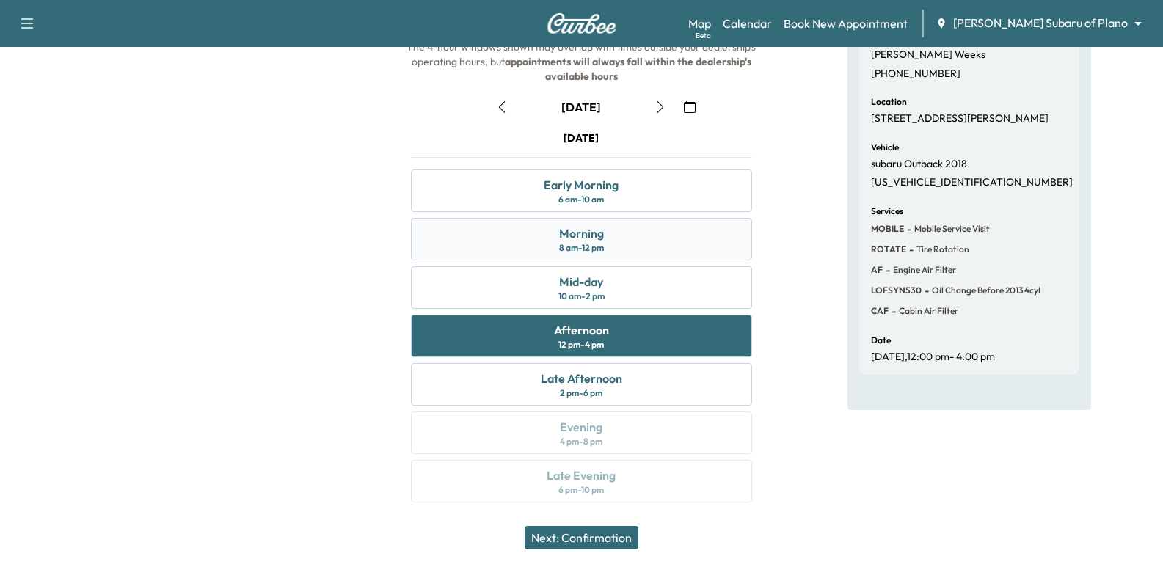
click at [476, 254] on div "Morning 8 am - 12 pm" at bounding box center [581, 239] width 341 height 43
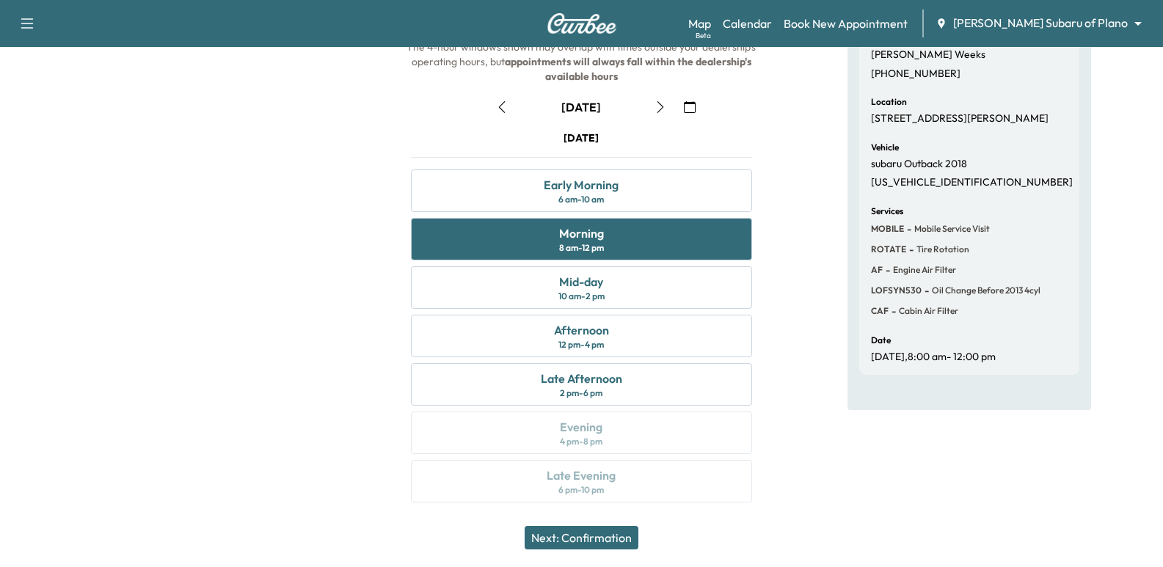
click at [277, 250] on div at bounding box center [194, 239] width 388 height 561
click at [779, 187] on div "Appointment Details Customer [PERSON_NAME] [PHONE_NUMBER] Location [STREET_ADDR…" at bounding box center [970, 239] width 388 height 561
click at [615, 546] on button "Next: Confirmation" at bounding box center [582, 537] width 114 height 23
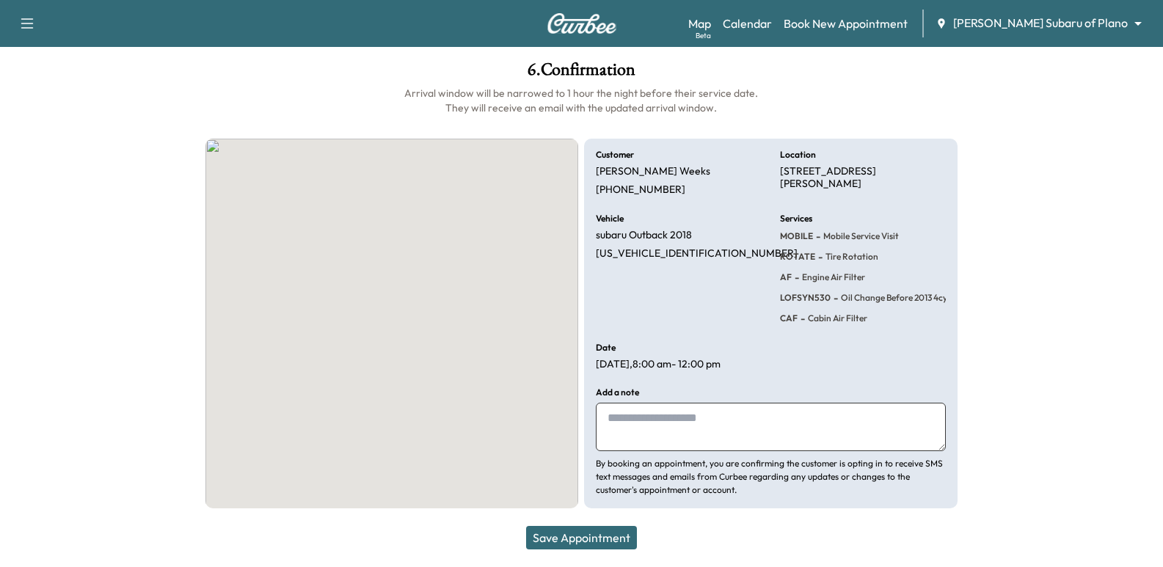
scroll to position [77, 0]
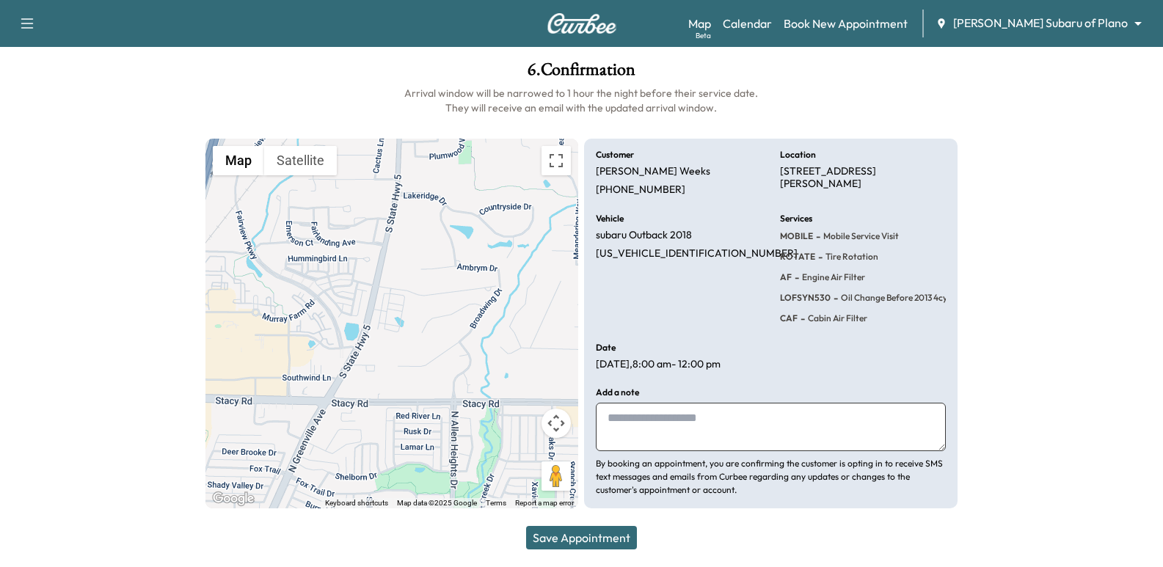
click at [689, 413] on textarea at bounding box center [770, 427] width 349 height 48
click at [696, 307] on div "Vehicle subaru Outback 2018 [US_VEHICLE_IDENTIFICATION_NUMBER]" at bounding box center [679, 270] width 166 height 112
click at [675, 277] on div "Vehicle subaru Outback 2018 [US_VEHICLE_IDENTIFICATION_NUMBER]" at bounding box center [679, 270] width 166 height 112
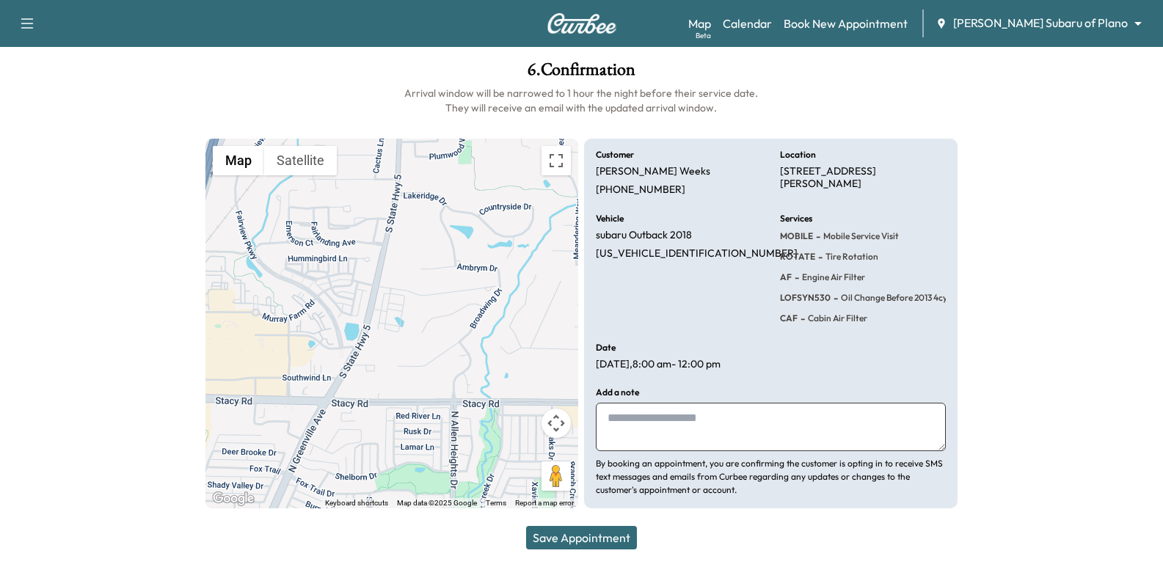
click at [711, 190] on div "Customer [PERSON_NAME] [PHONE_NUMBER]" at bounding box center [679, 173] width 166 height 46
click at [831, 189] on p "[STREET_ADDRESS][PERSON_NAME]" at bounding box center [863, 178] width 166 height 26
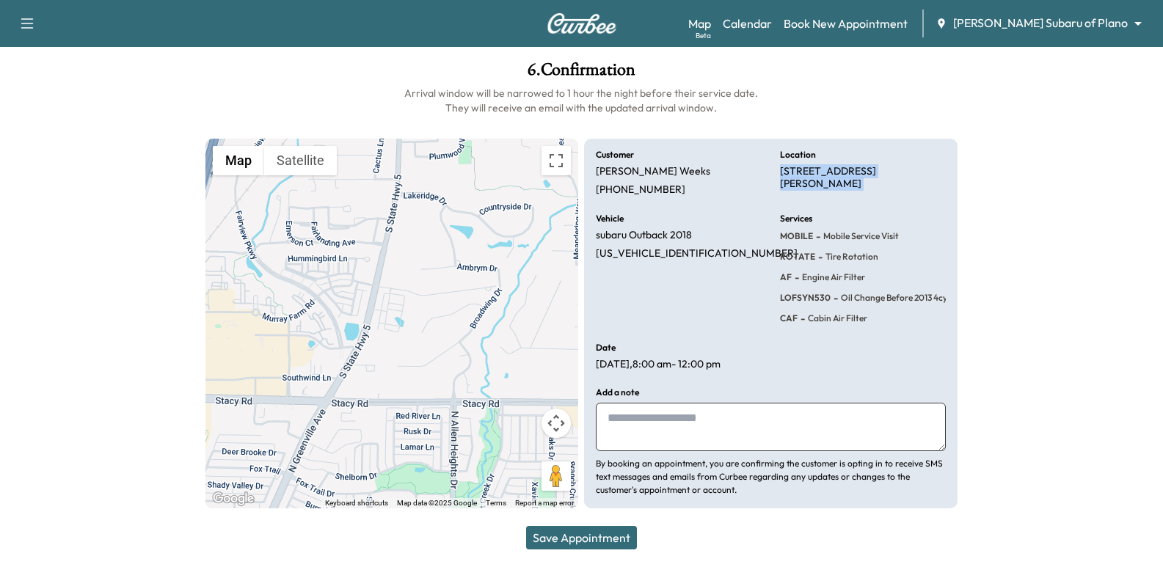
click at [853, 183] on p "[STREET_ADDRESS][PERSON_NAME]" at bounding box center [863, 178] width 166 height 26
click at [773, 176] on div "Customer [PERSON_NAME] [PHONE_NUMBER] Location [STREET_ADDRESS][PERSON_NAME] Ve…" at bounding box center [770, 324] width 373 height 371
click at [782, 175] on p "[STREET_ADDRESS][PERSON_NAME]" at bounding box center [863, 178] width 166 height 26
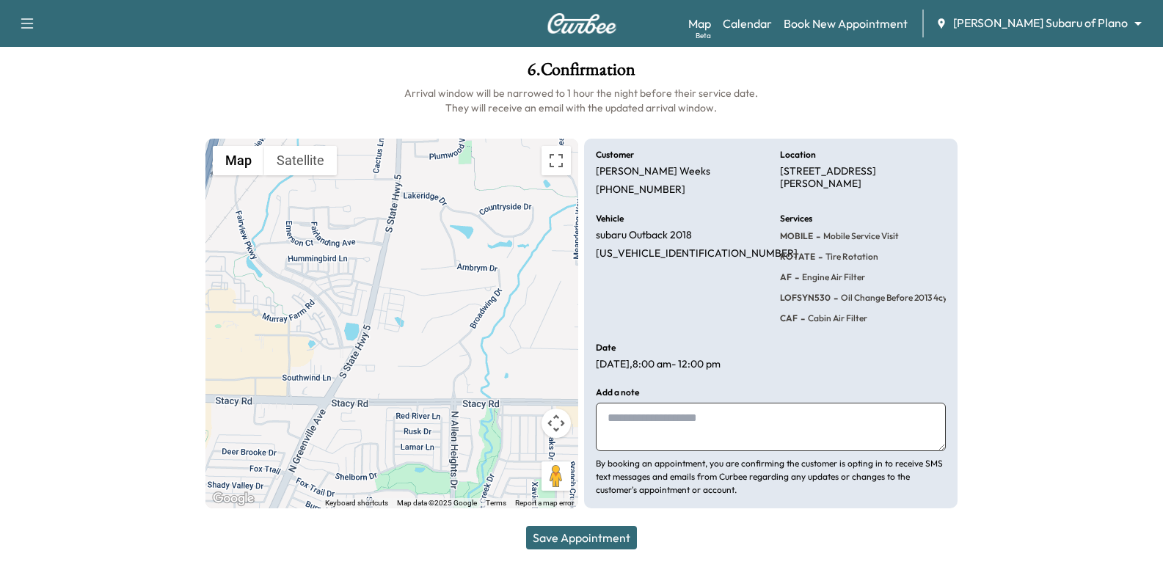
click at [851, 208] on div "Customer [PERSON_NAME] [PHONE_NUMBER] Location [STREET_ADDRESS][PERSON_NAME] Ve…" at bounding box center [770, 324] width 373 height 371
click at [824, 177] on p "[STREET_ADDRESS][PERSON_NAME]" at bounding box center [863, 178] width 166 height 26
drag, startPoint x: 824, startPoint y: 177, endPoint x: 840, endPoint y: 183, distance: 17.2
click at [821, 177] on p "[STREET_ADDRESS][PERSON_NAME]" at bounding box center [863, 178] width 166 height 26
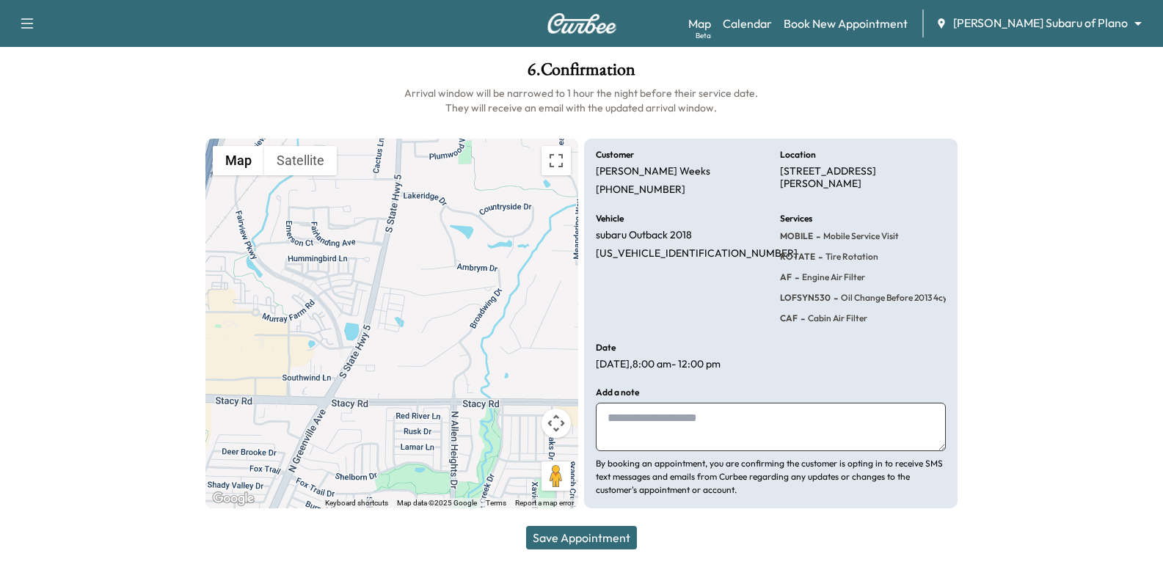
click at [877, 206] on div "Customer [PERSON_NAME] [PHONE_NUMBER] Location [STREET_ADDRESS][PERSON_NAME] Ve…" at bounding box center [770, 324] width 373 height 371
click at [632, 174] on p "[PERSON_NAME]" at bounding box center [653, 171] width 114 height 13
copy p "[PERSON_NAME]"
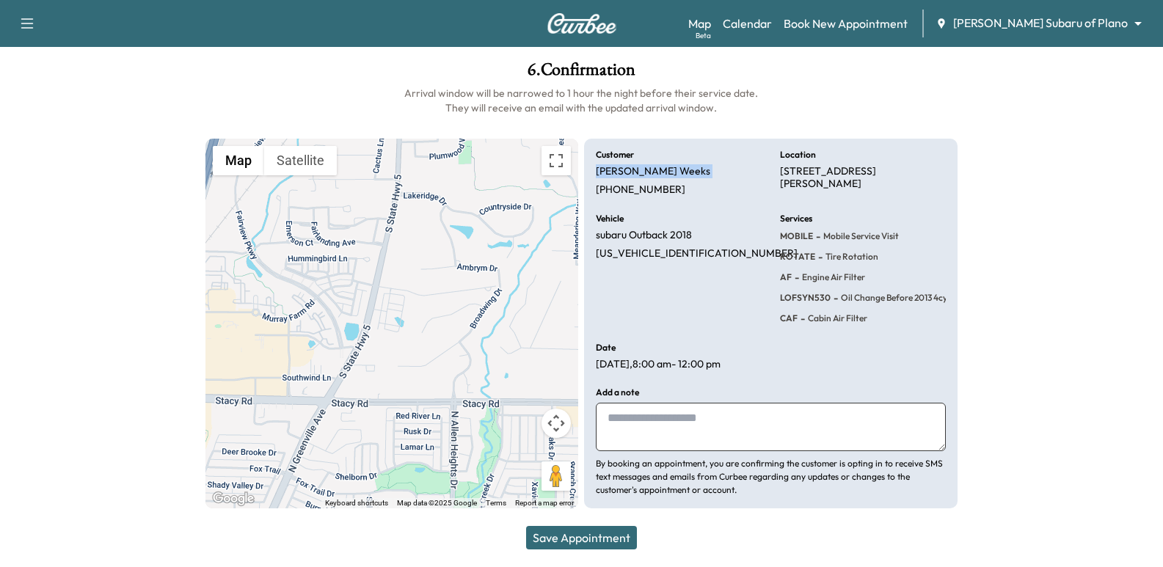
click at [597, 540] on button "Save Appointment" at bounding box center [581, 537] width 111 height 23
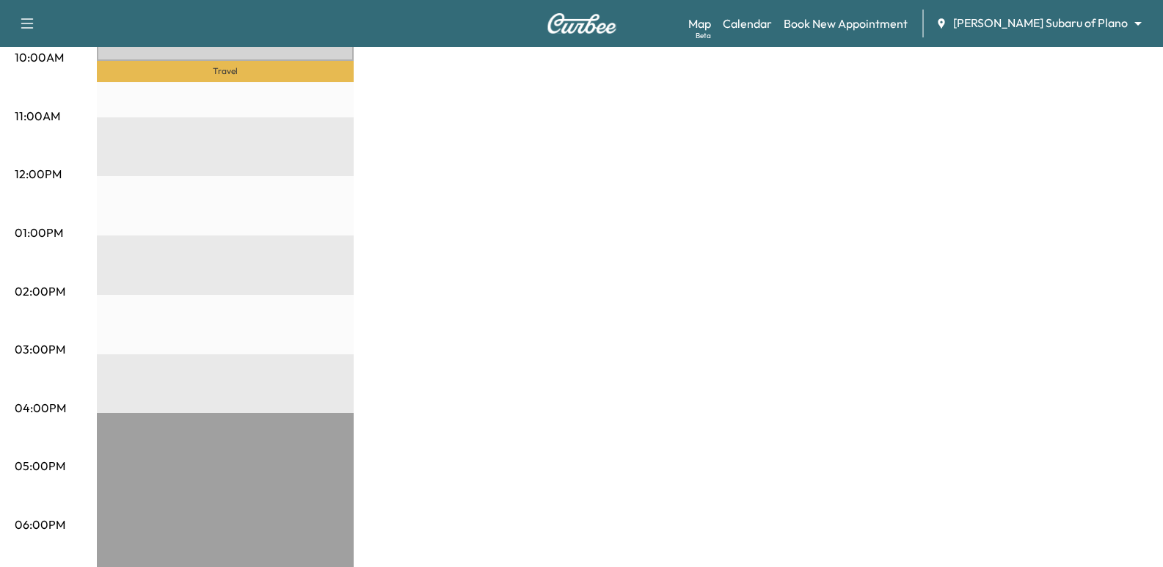
scroll to position [734, 0]
